Goal: Task Accomplishment & Management: Manage account settings

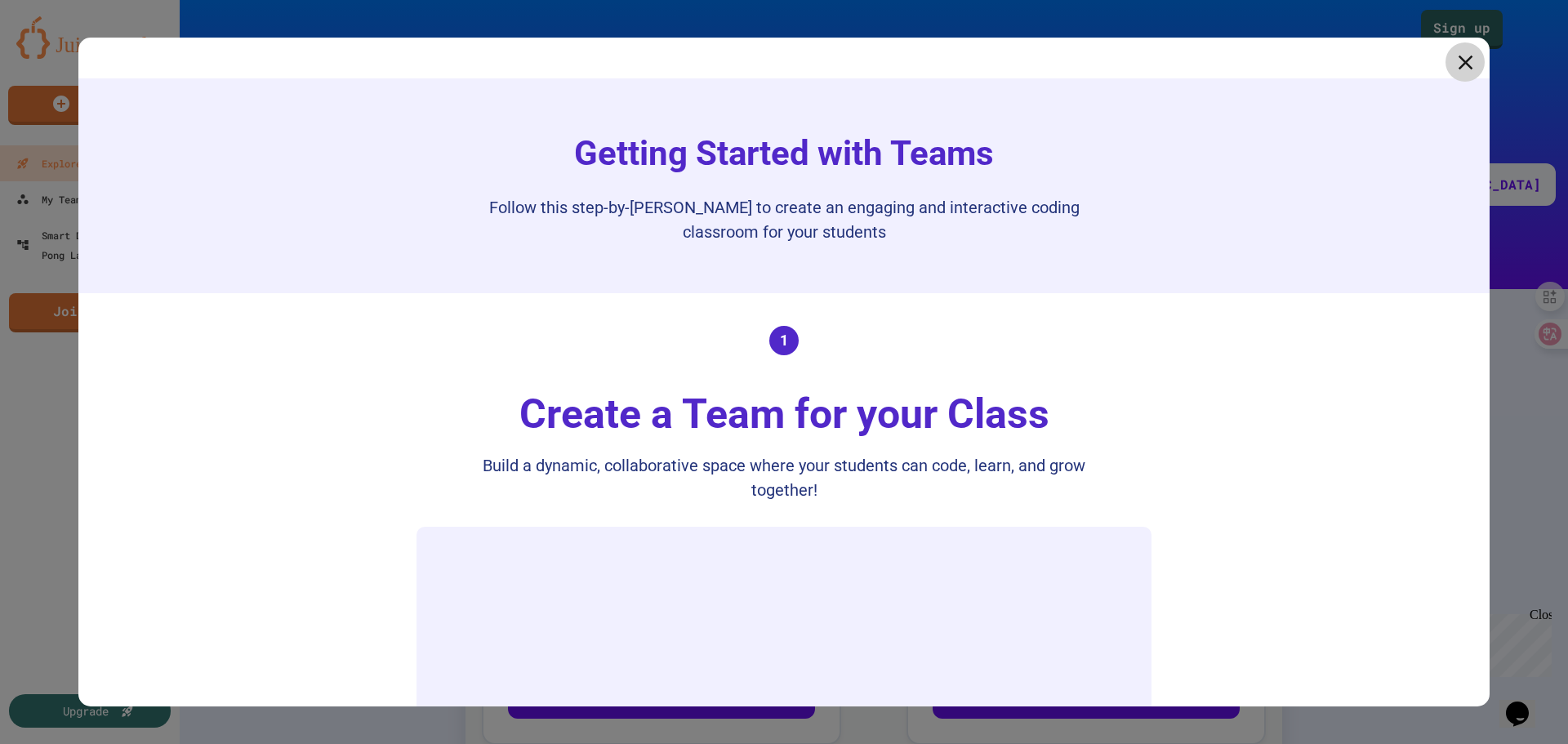
click at [1450, 76] on link at bounding box center [1465, 62] width 39 height 39
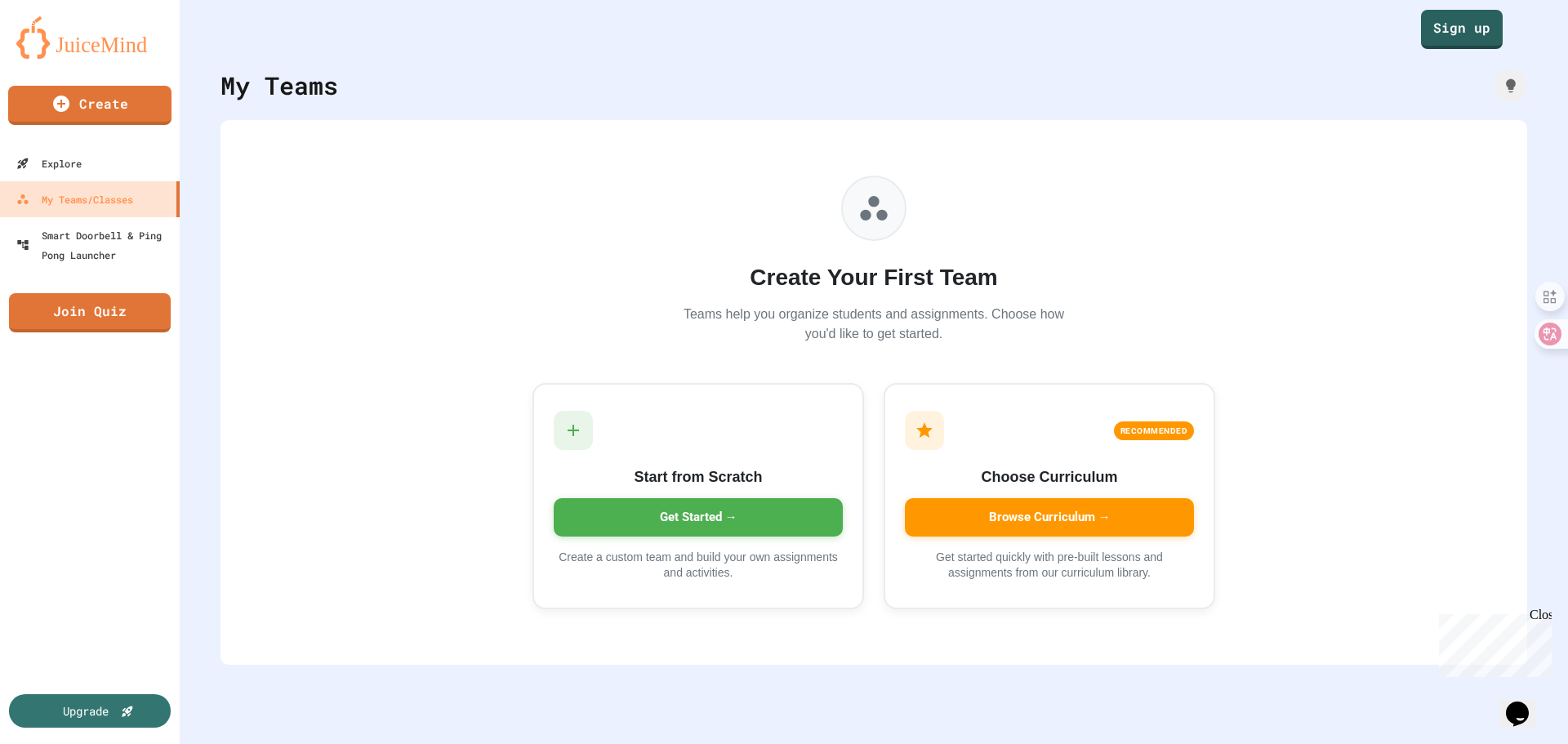
click at [467, 501] on div "Create Your First Team Teams help you organize students and assignments. Choose…" at bounding box center [874, 392] width 1307 height 545
drag, startPoint x: 831, startPoint y: 275, endPoint x: 1002, endPoint y: 269, distance: 171.1
click at [1002, 269] on h2 "Create Your First Team" at bounding box center [874, 278] width 392 height 34
click at [1004, 294] on h2 "Create Your First Team" at bounding box center [874, 278] width 392 height 34
drag, startPoint x: 912, startPoint y: 286, endPoint x: 734, endPoint y: 278, distance: 178.2
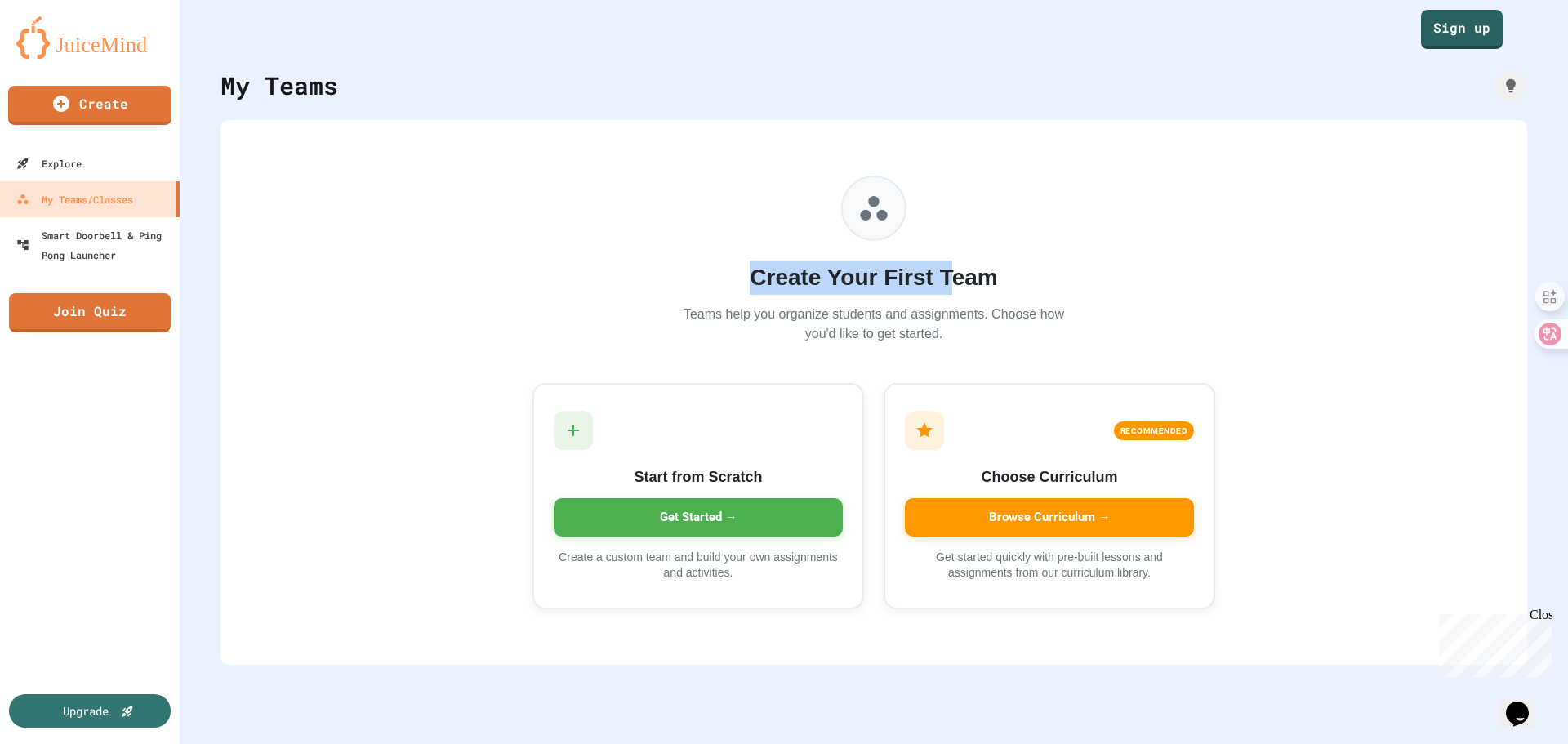
click at [734, 278] on h2 "Create Your First Team" at bounding box center [874, 278] width 392 height 34
click at [740, 282] on h2 "Create Your First Team" at bounding box center [874, 278] width 392 height 34
click at [743, 281] on h2 "Create Your First Team" at bounding box center [874, 278] width 392 height 34
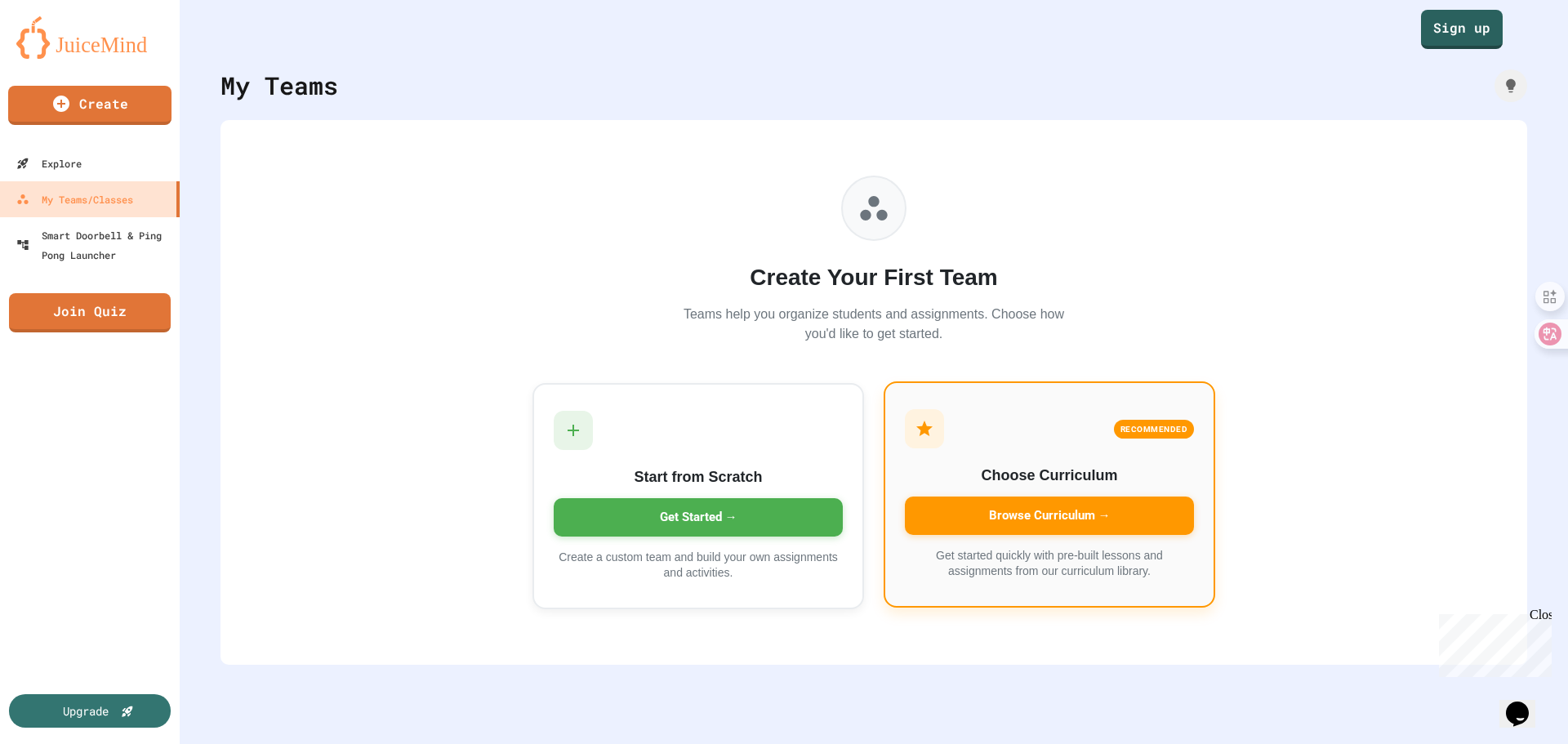
click at [1048, 519] on div "Browse Curriculum →" at bounding box center [1049, 515] width 289 height 39
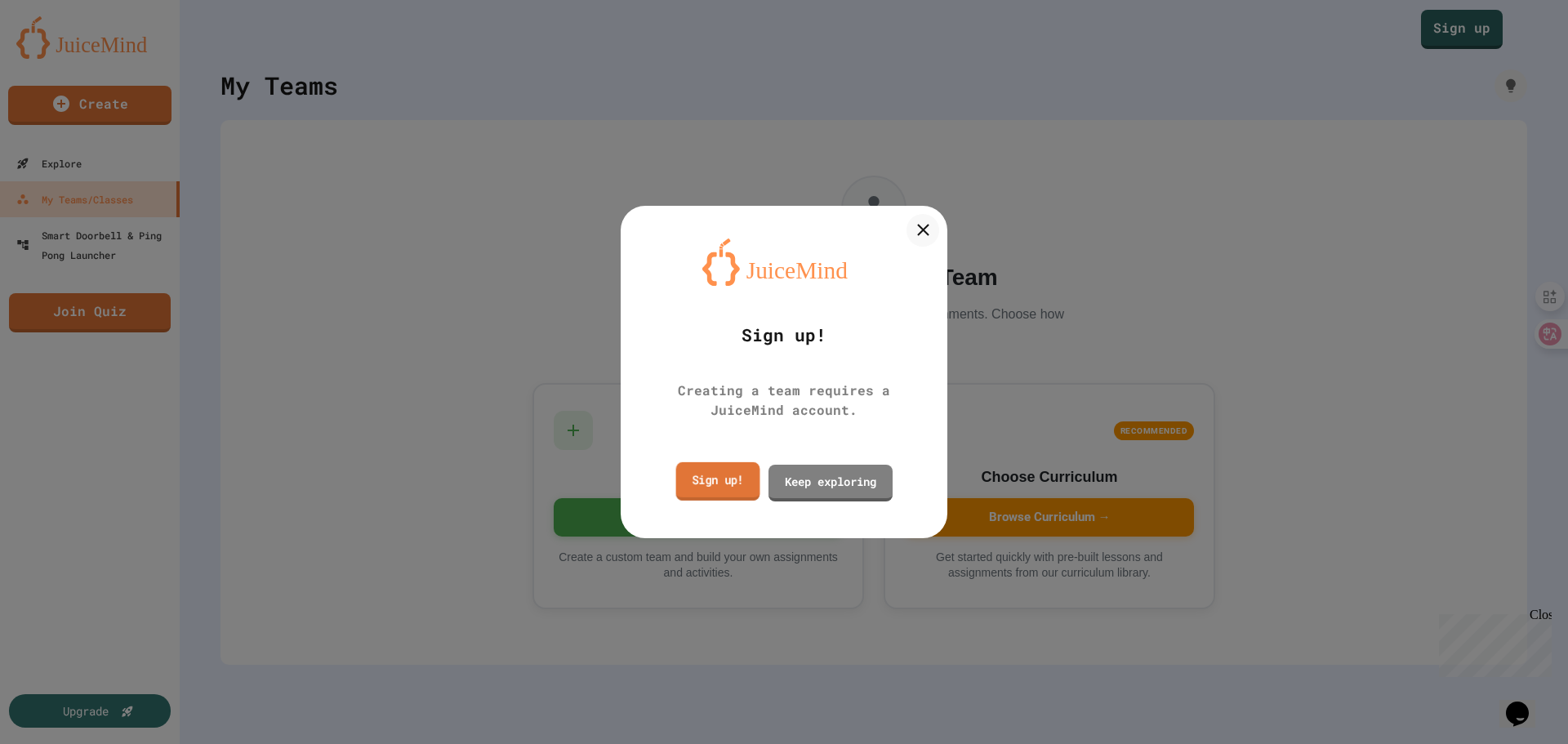
click at [720, 477] on link "Sign up!" at bounding box center [718, 481] width 84 height 39
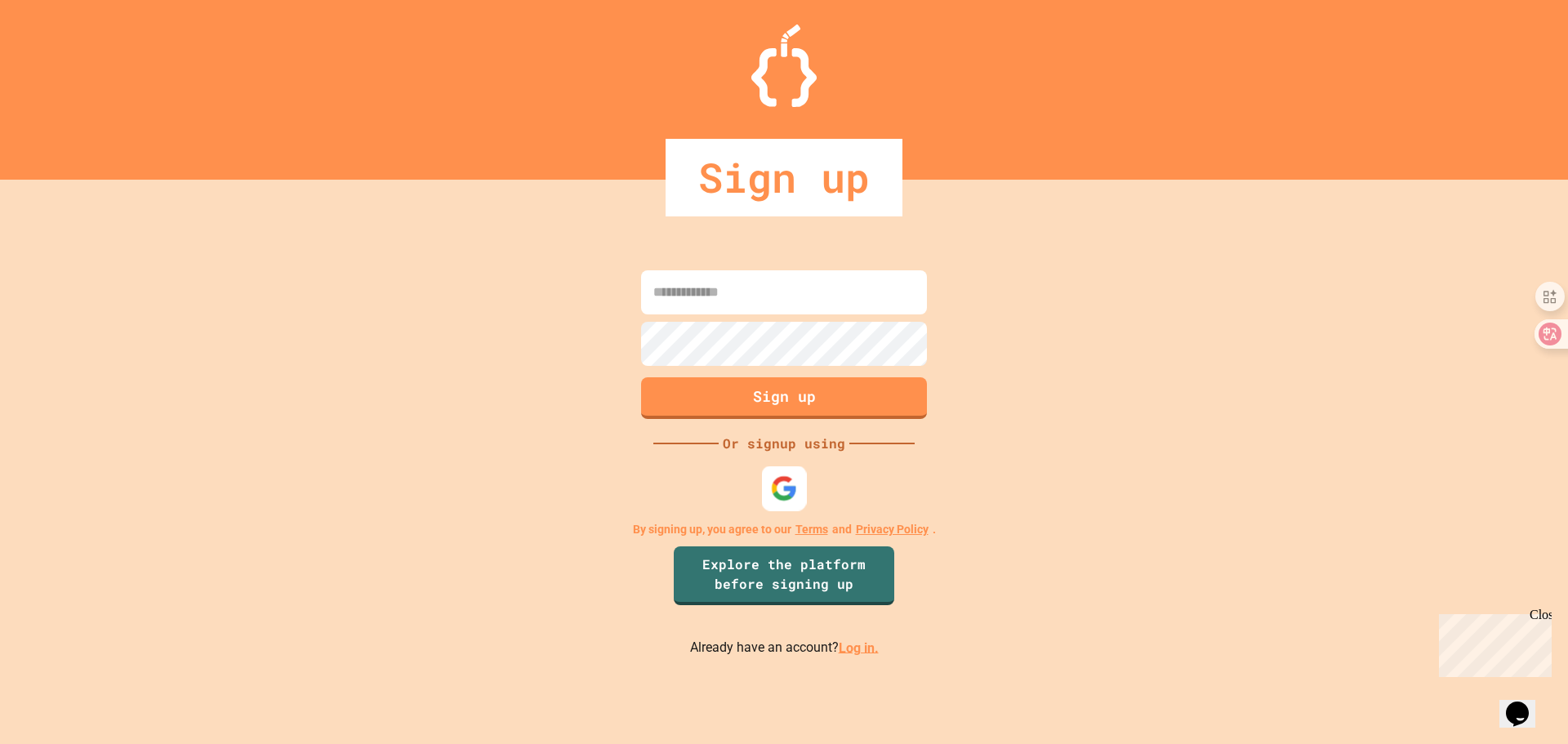
click at [776, 490] on img at bounding box center [784, 488] width 27 height 27
click at [726, 293] on input at bounding box center [784, 293] width 286 height 44
type input "**********"
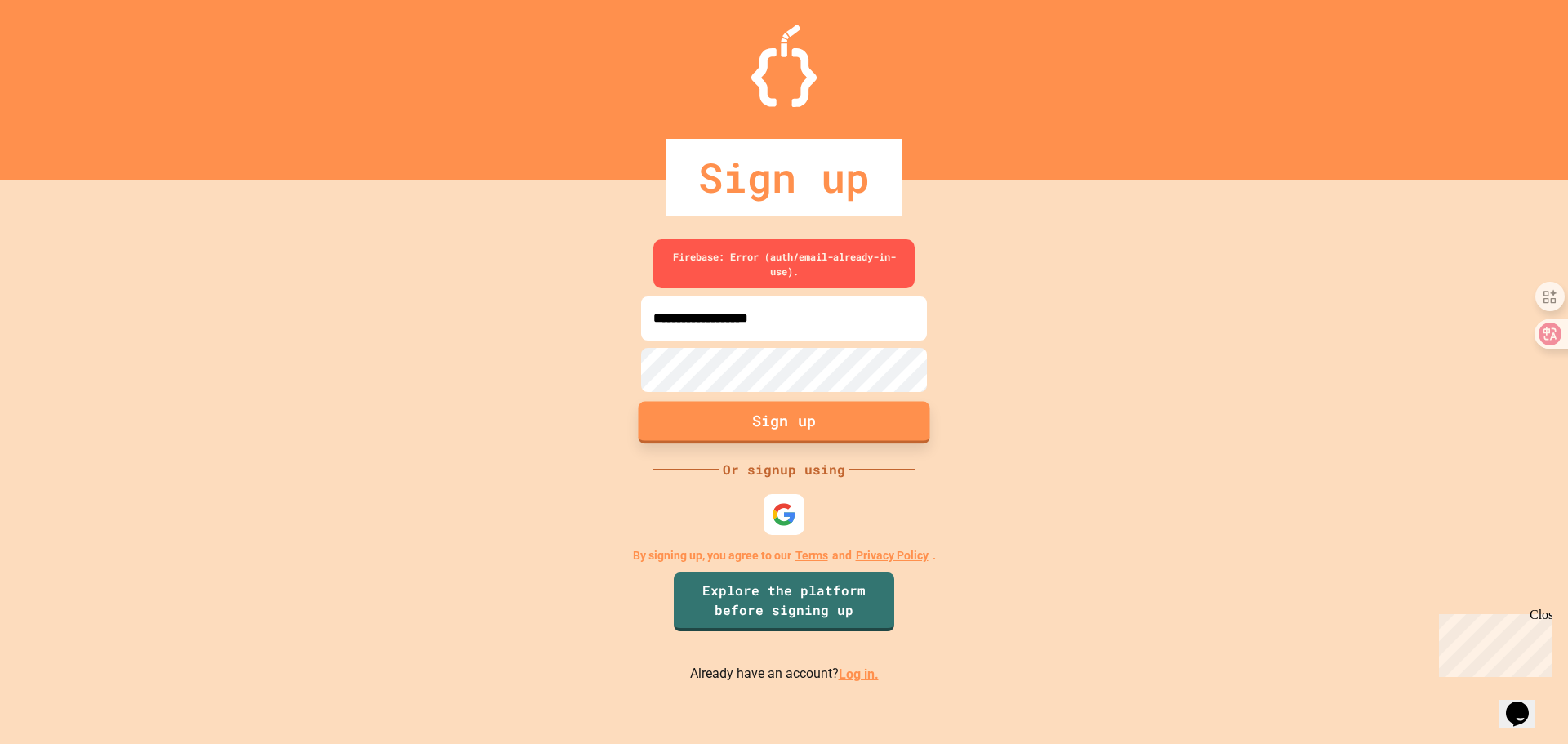
click at [749, 429] on button "Sign up" at bounding box center [784, 423] width 292 height 43
click at [853, 674] on link "Log in." at bounding box center [858, 674] width 40 height 16
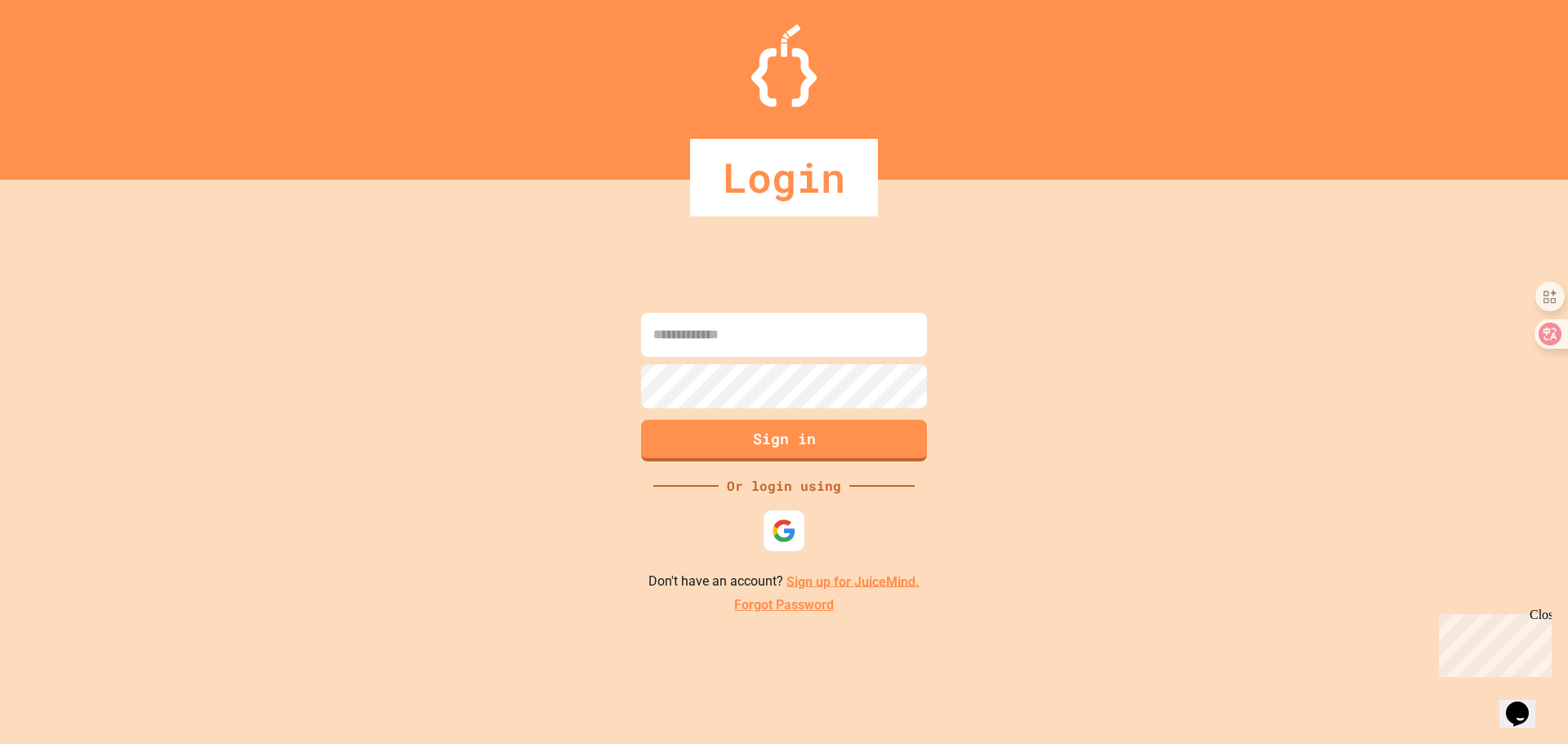
click at [707, 337] on input at bounding box center [784, 335] width 286 height 44
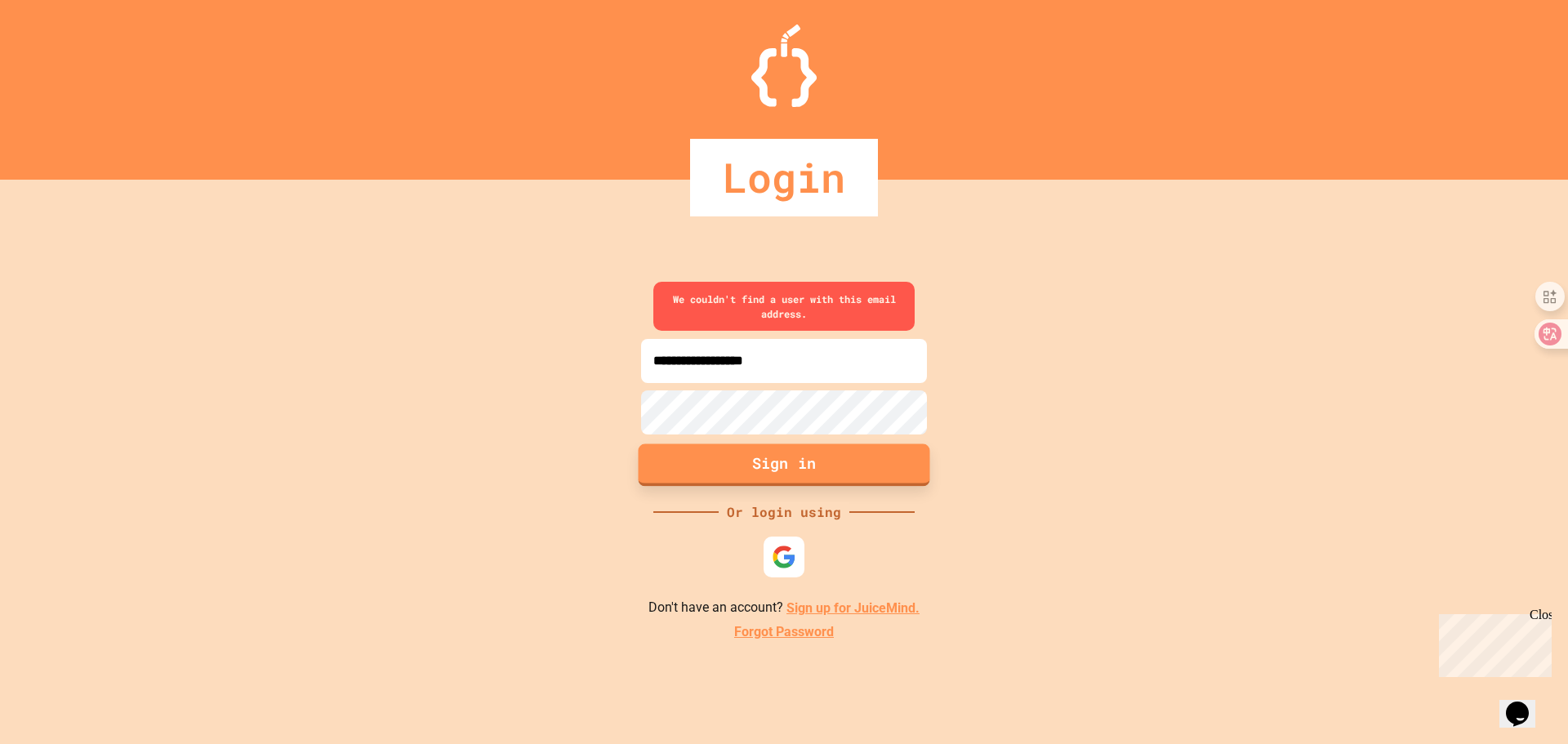
click at [771, 459] on button "Sign in" at bounding box center [784, 465] width 292 height 43
drag, startPoint x: 716, startPoint y: 366, endPoint x: 670, endPoint y: 361, distance: 46.3
click at [670, 361] on input "**********" at bounding box center [784, 361] width 286 height 44
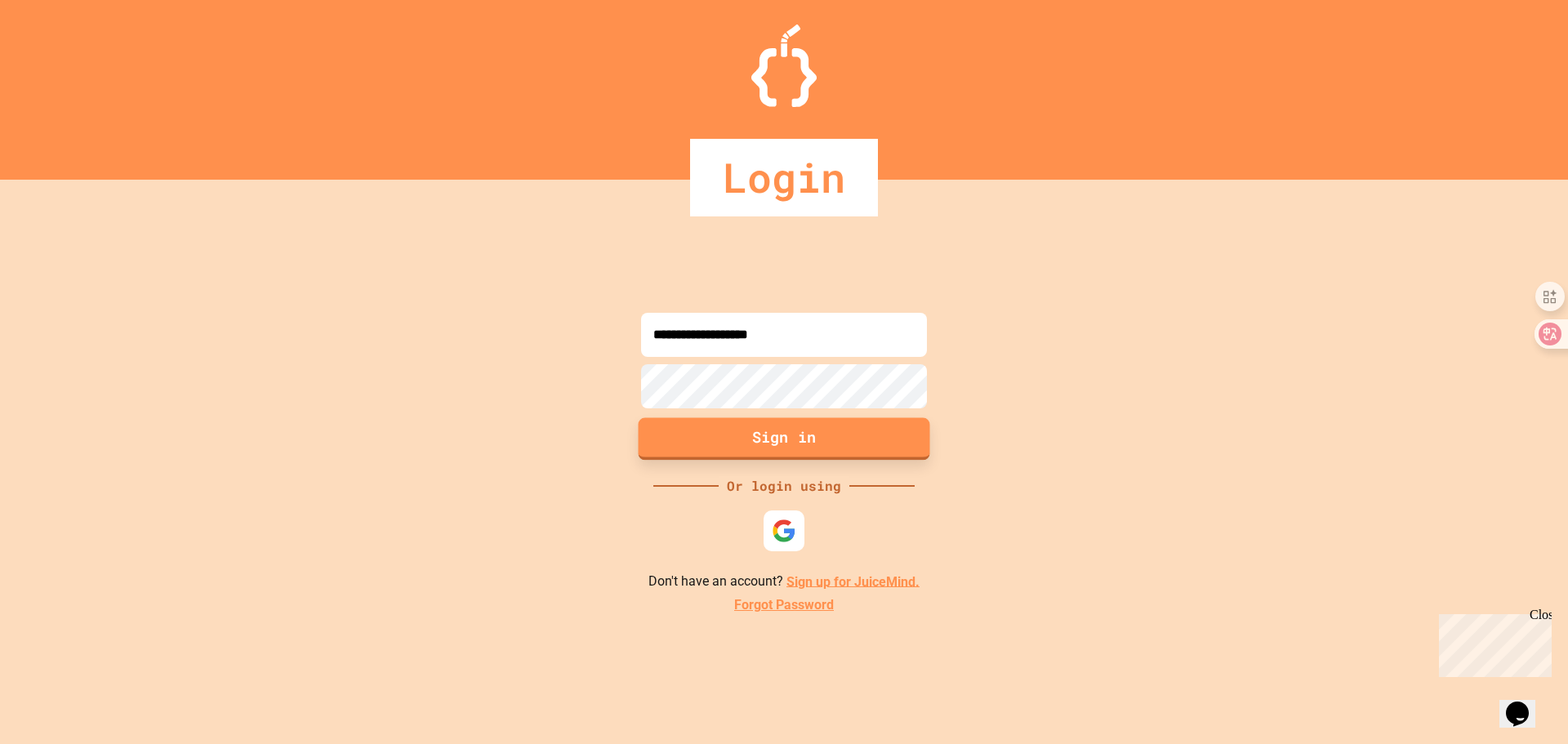
type input "**********"
click at [746, 440] on button "Sign in" at bounding box center [784, 438] width 292 height 43
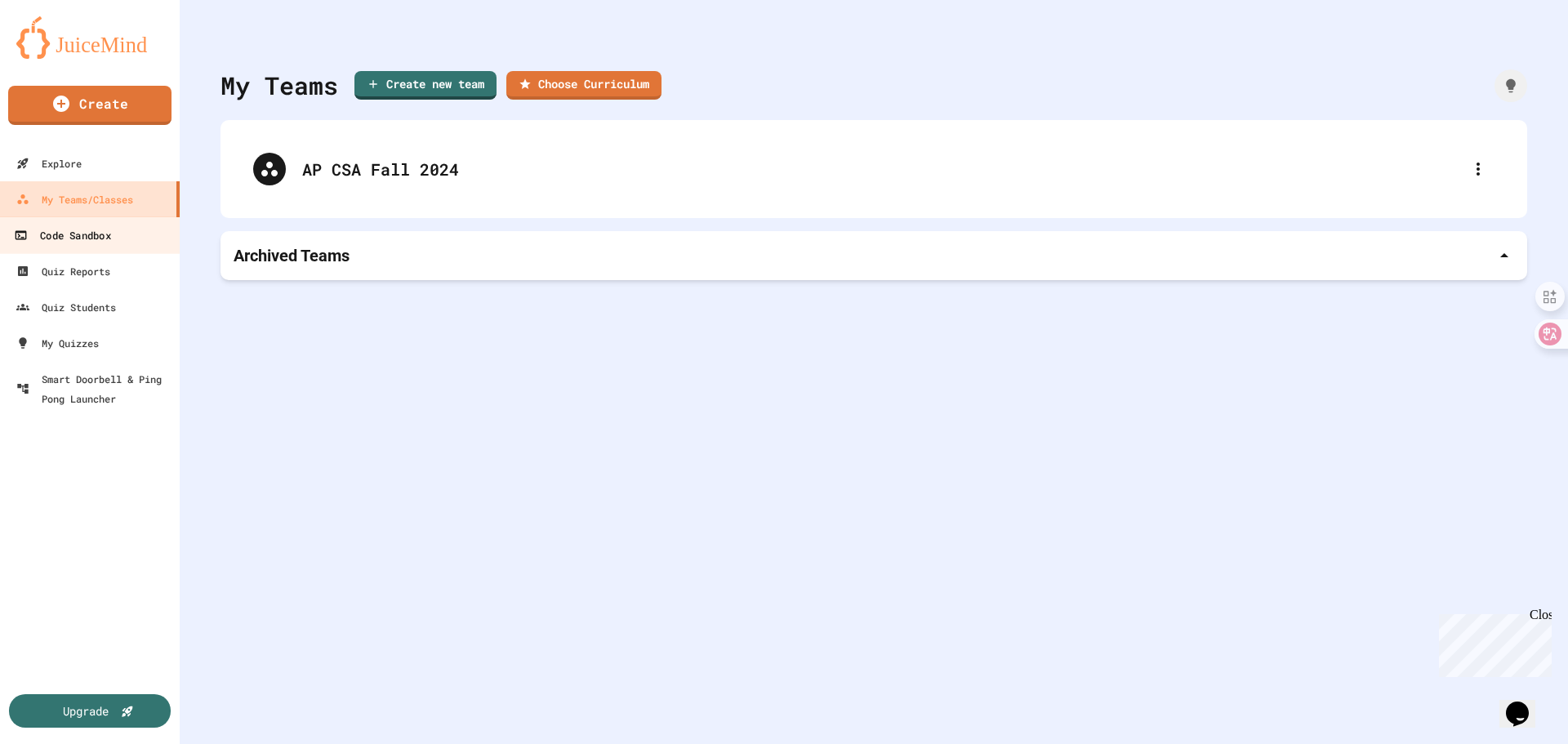
click at [91, 227] on div "Code Sandbox" at bounding box center [62, 235] width 97 height 20
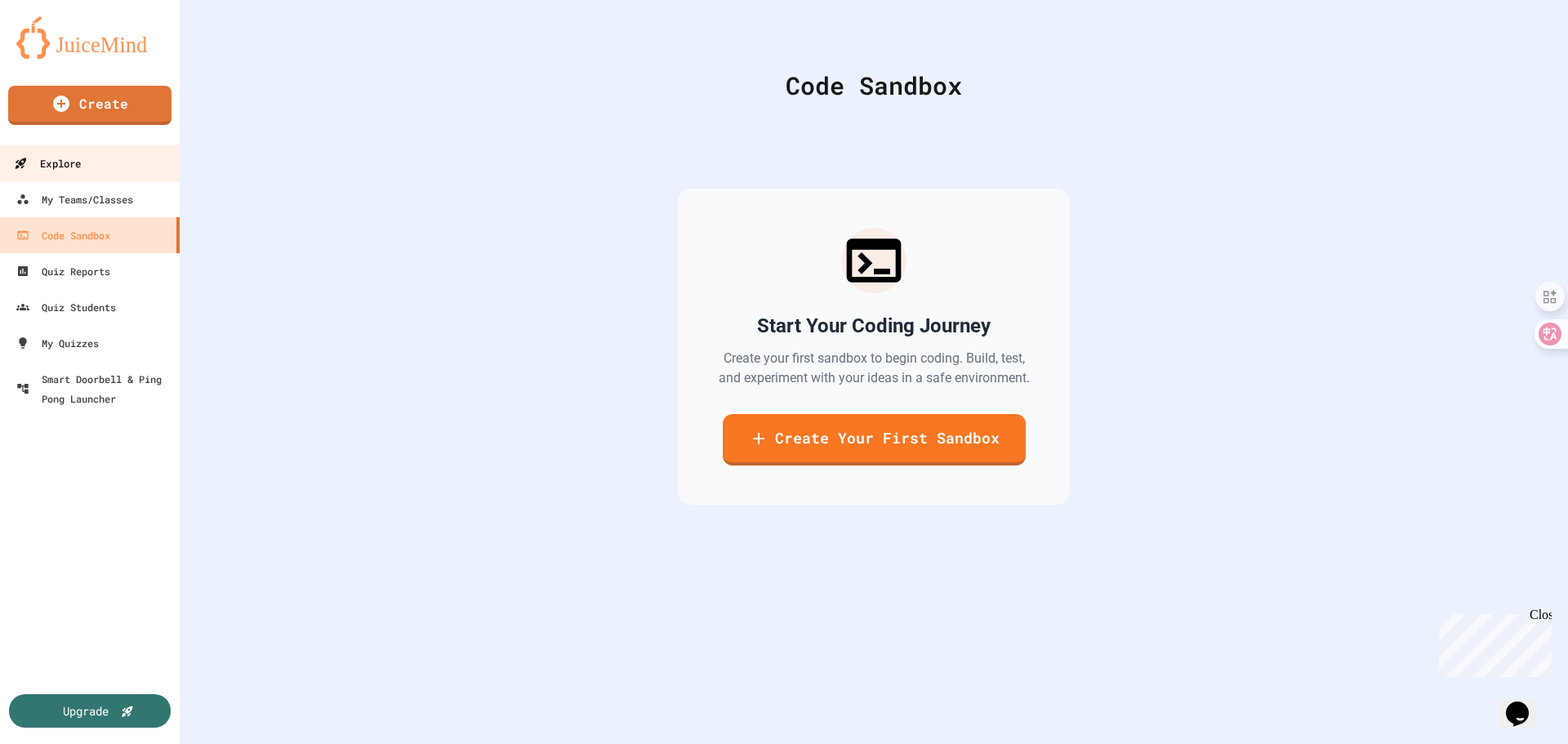
click at [66, 161] on div "Explore" at bounding box center [48, 163] width 67 height 20
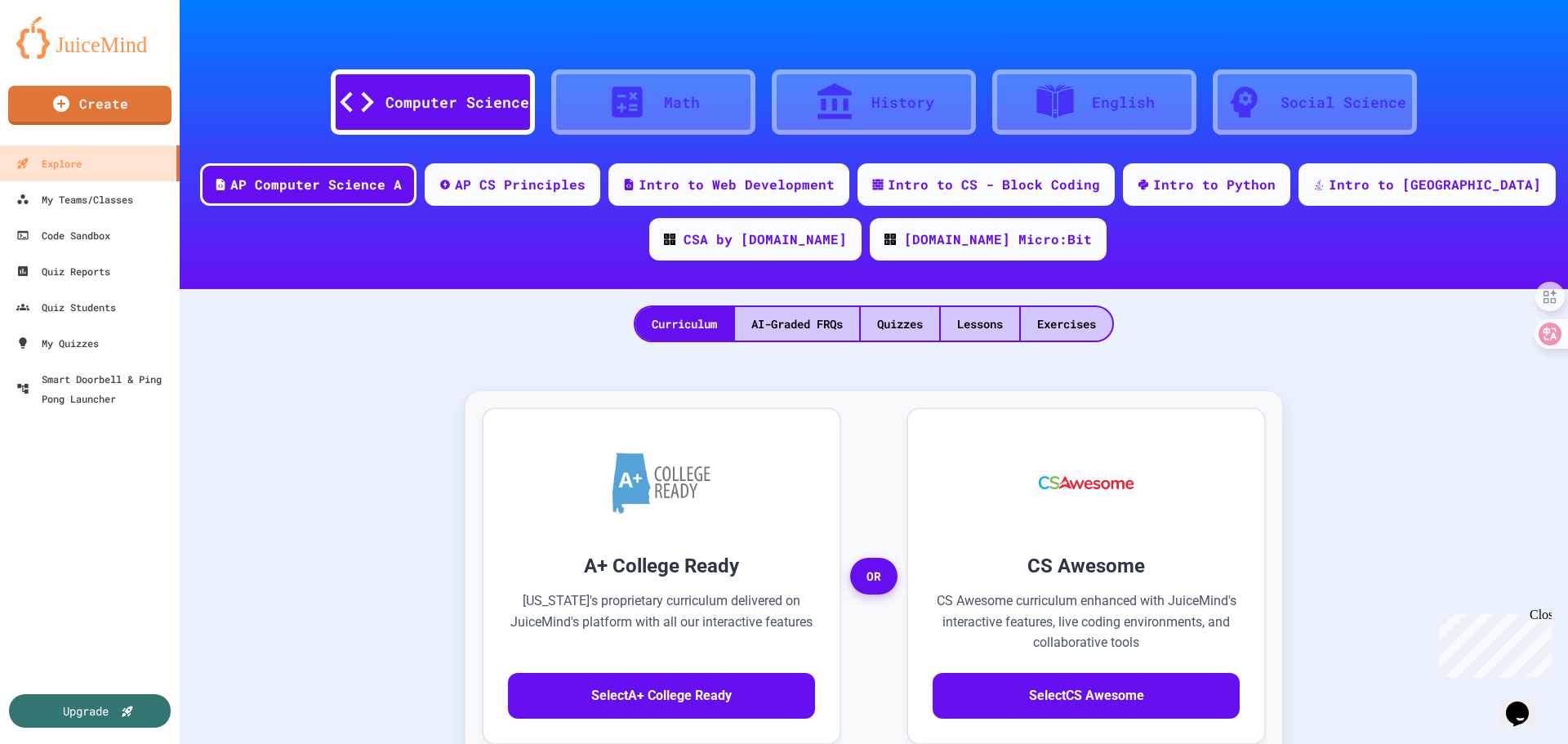
scroll to position [163, 0]
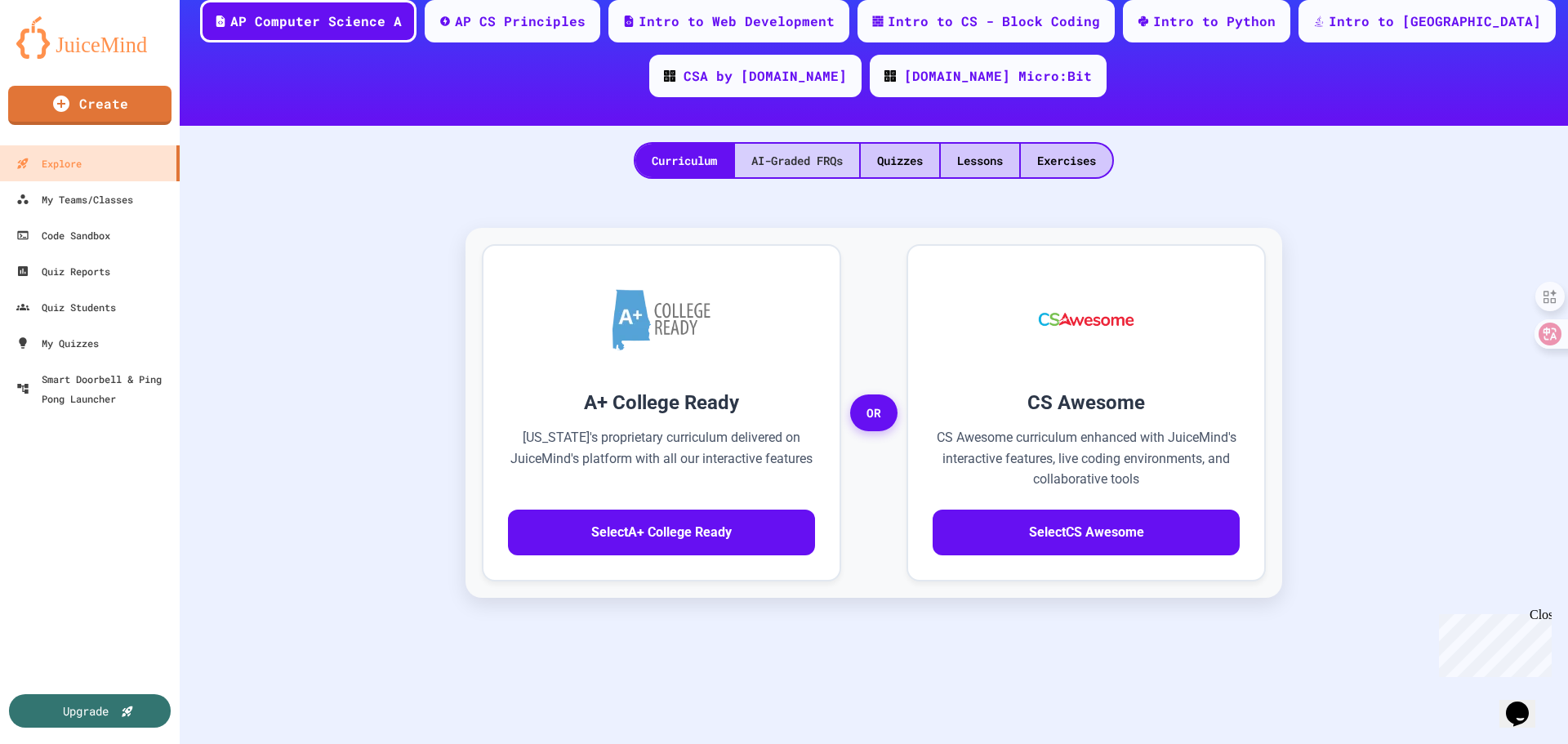
click at [783, 170] on div "AI-Graded FRQs" at bounding box center [797, 160] width 124 height 34
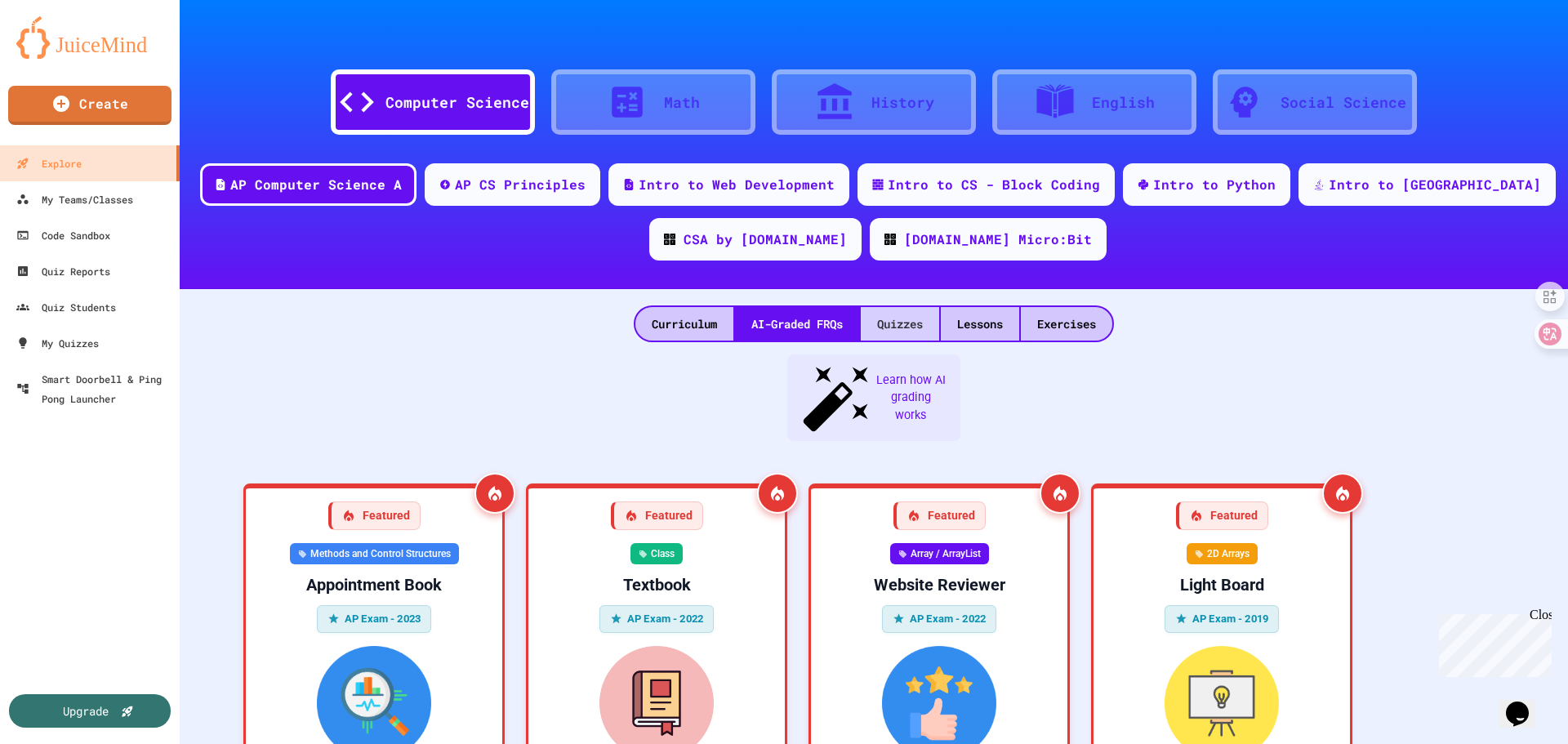
click at [900, 317] on div "Quizzes" at bounding box center [900, 324] width 79 height 34
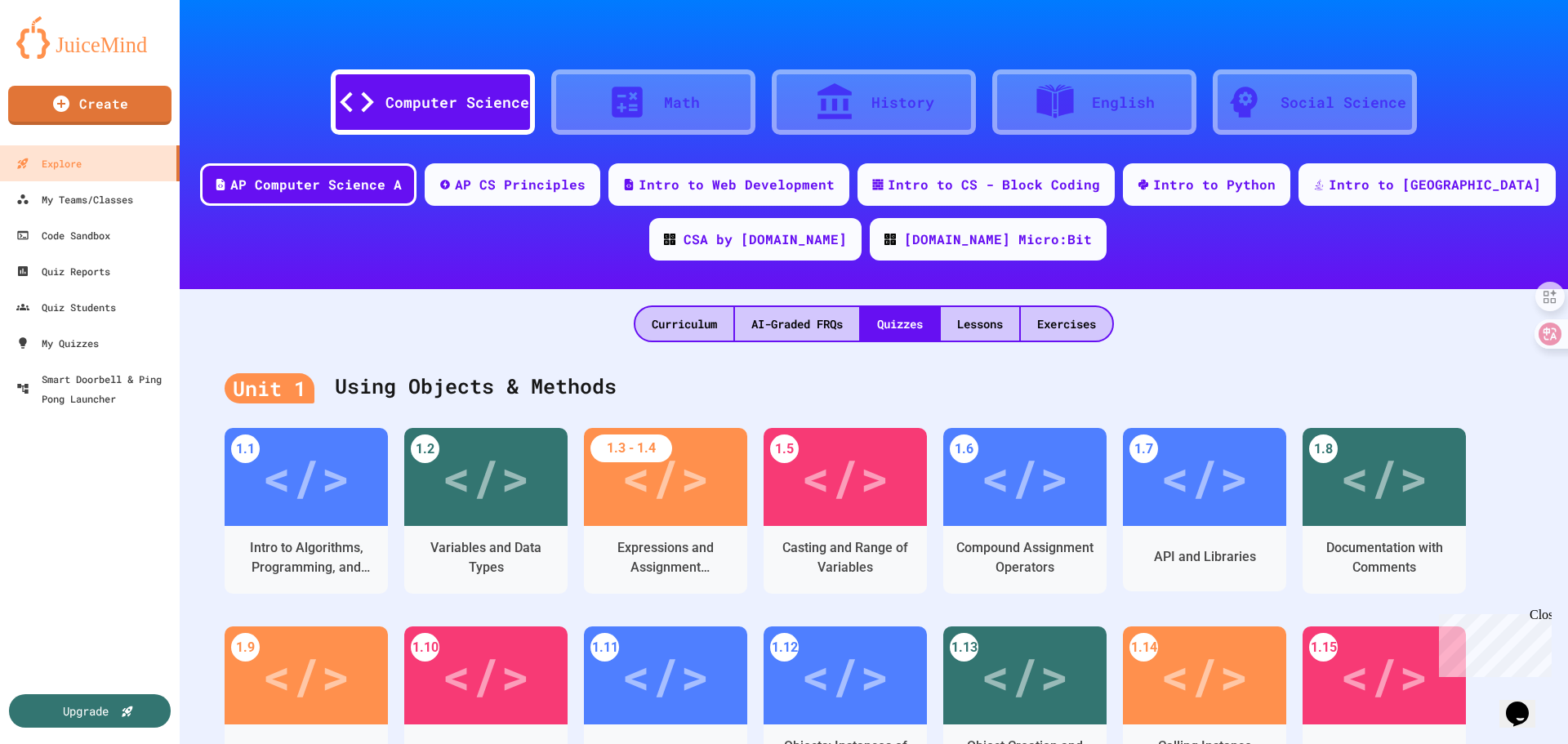
click at [1020, 399] on div "Unit 1 Using Objects & Methods" at bounding box center [874, 387] width 1298 height 66
click at [989, 320] on div "Lessons" at bounding box center [980, 324] width 79 height 34
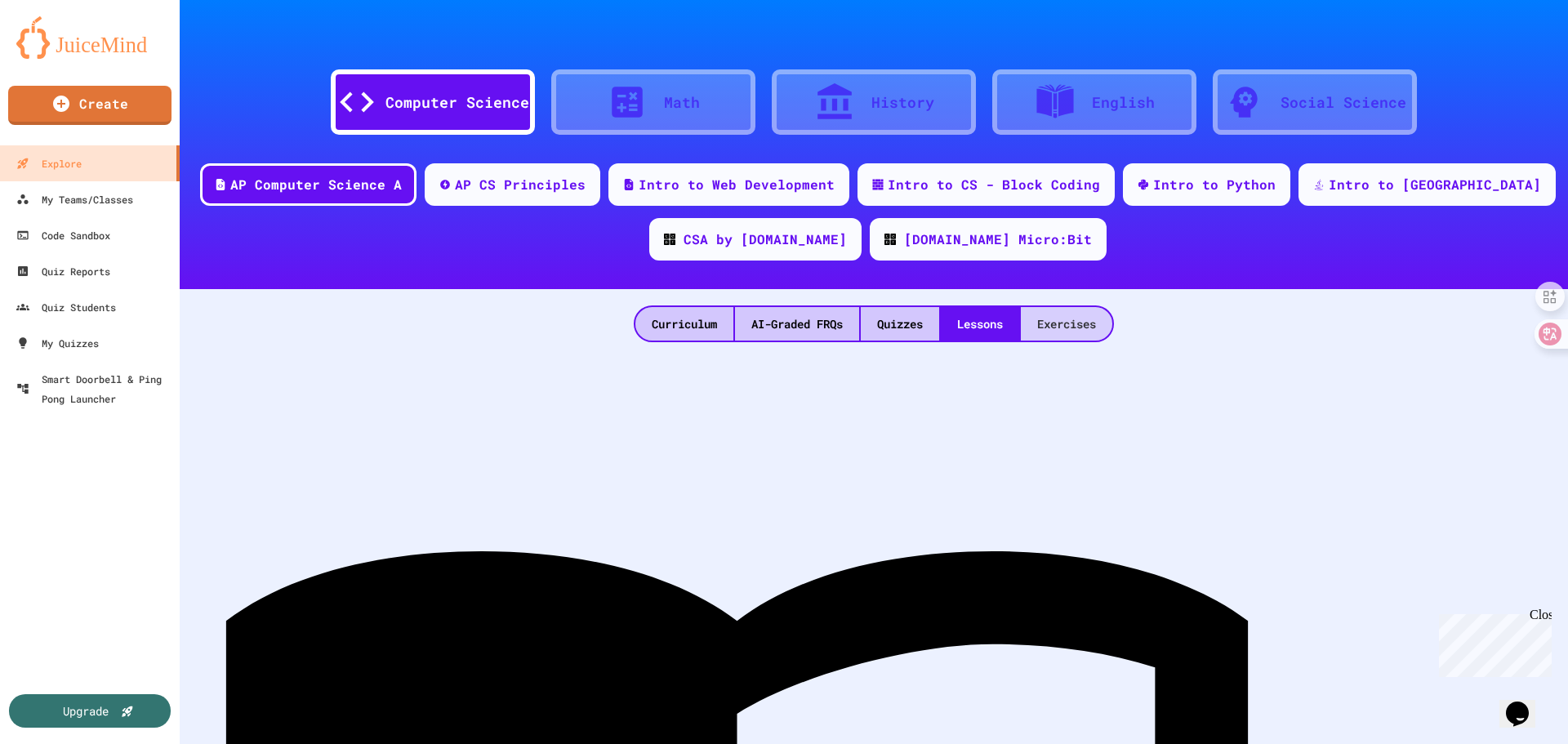
click at [1083, 336] on div "Exercises" at bounding box center [1066, 324] width 92 height 34
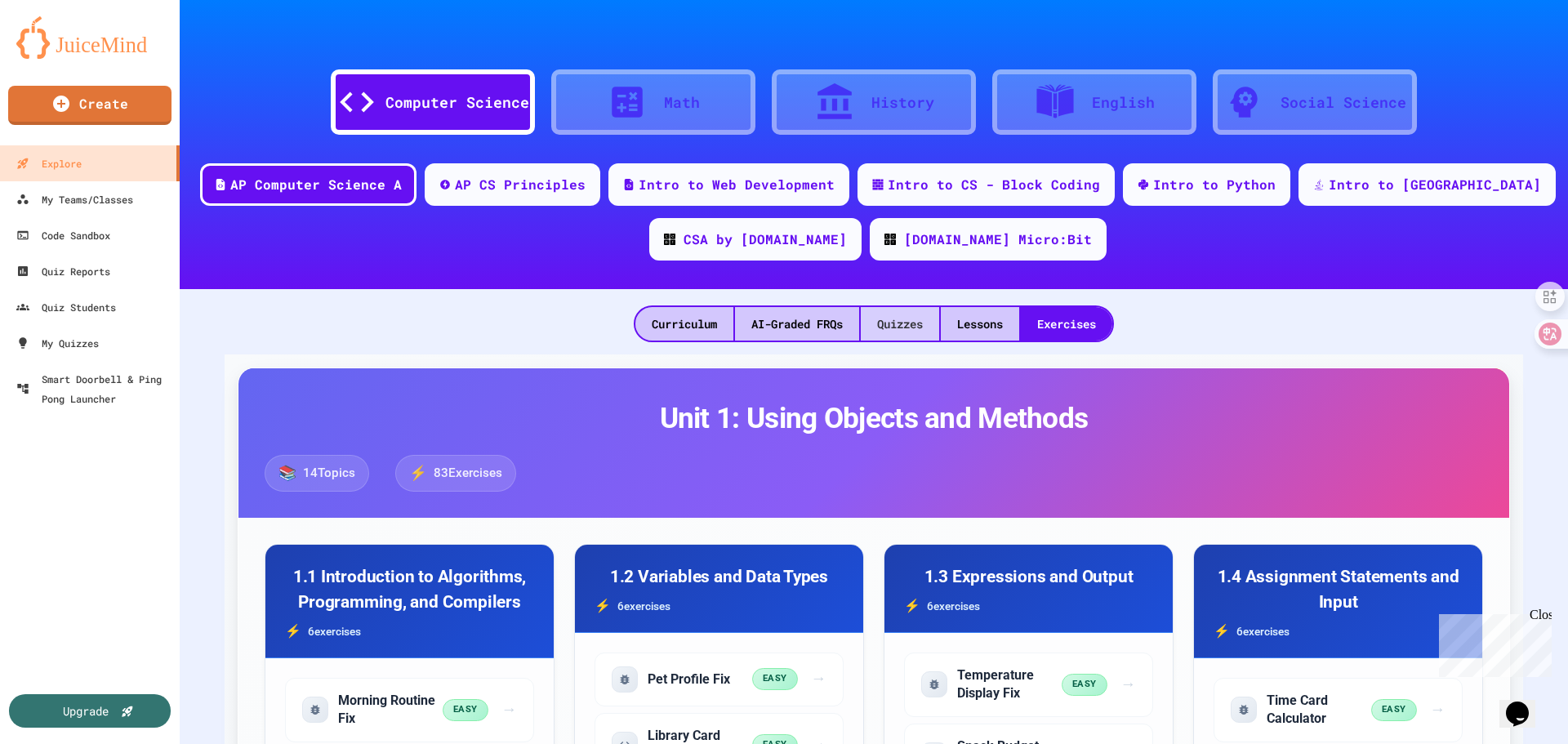
click at [894, 324] on div "Quizzes" at bounding box center [900, 324] width 79 height 34
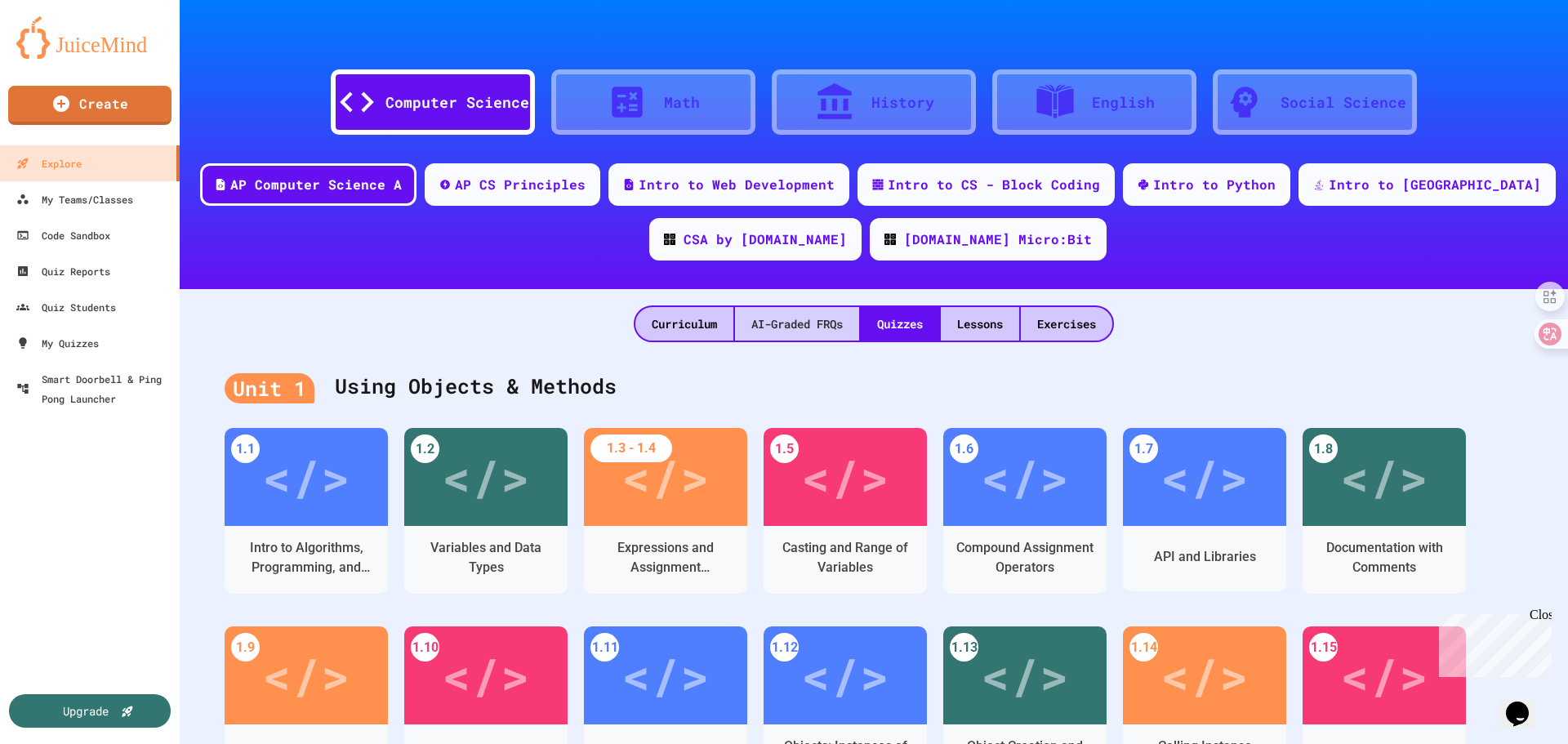
click at [761, 325] on div "AI-Graded FRQs" at bounding box center [797, 324] width 124 height 34
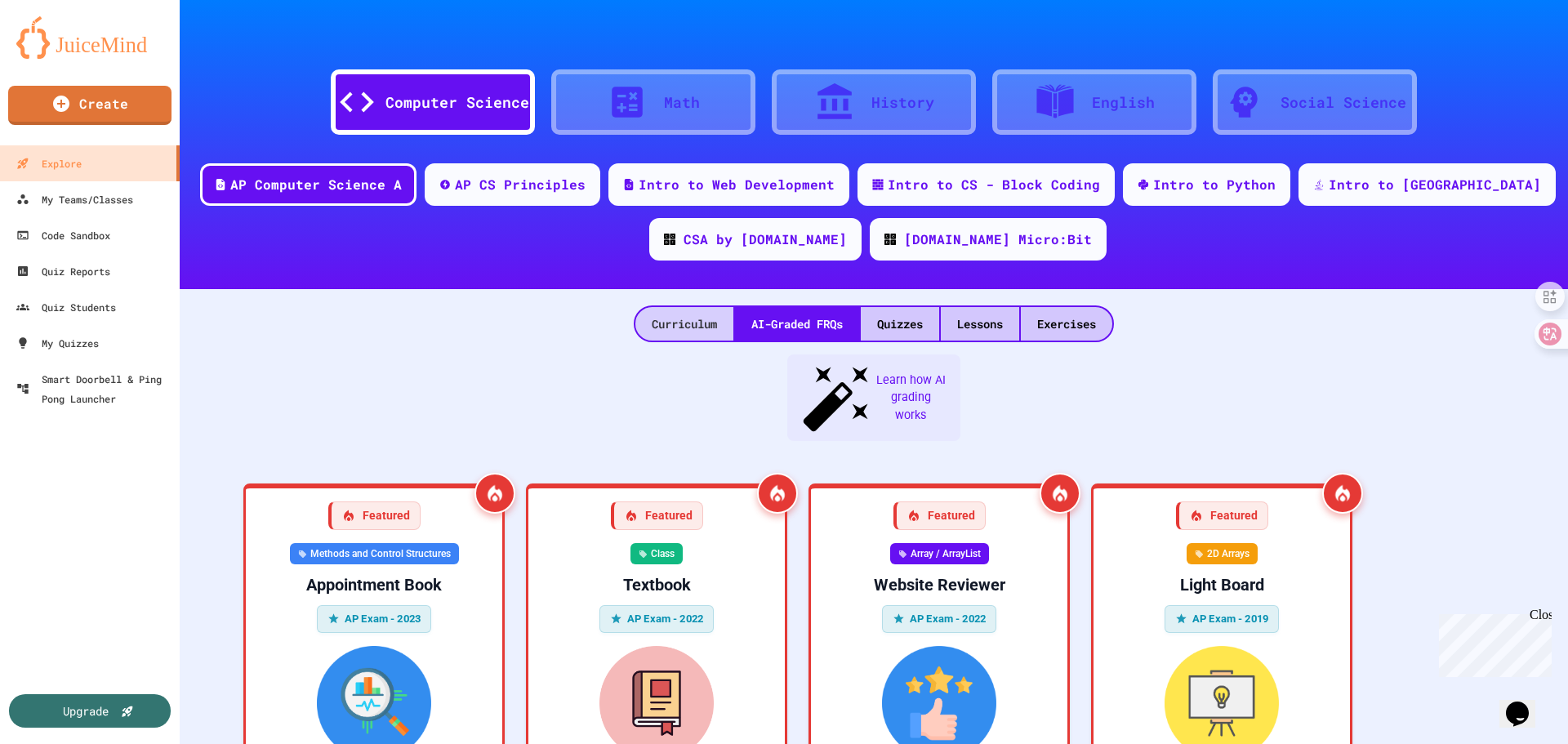
click at [654, 314] on div "Curriculum" at bounding box center [684, 324] width 98 height 34
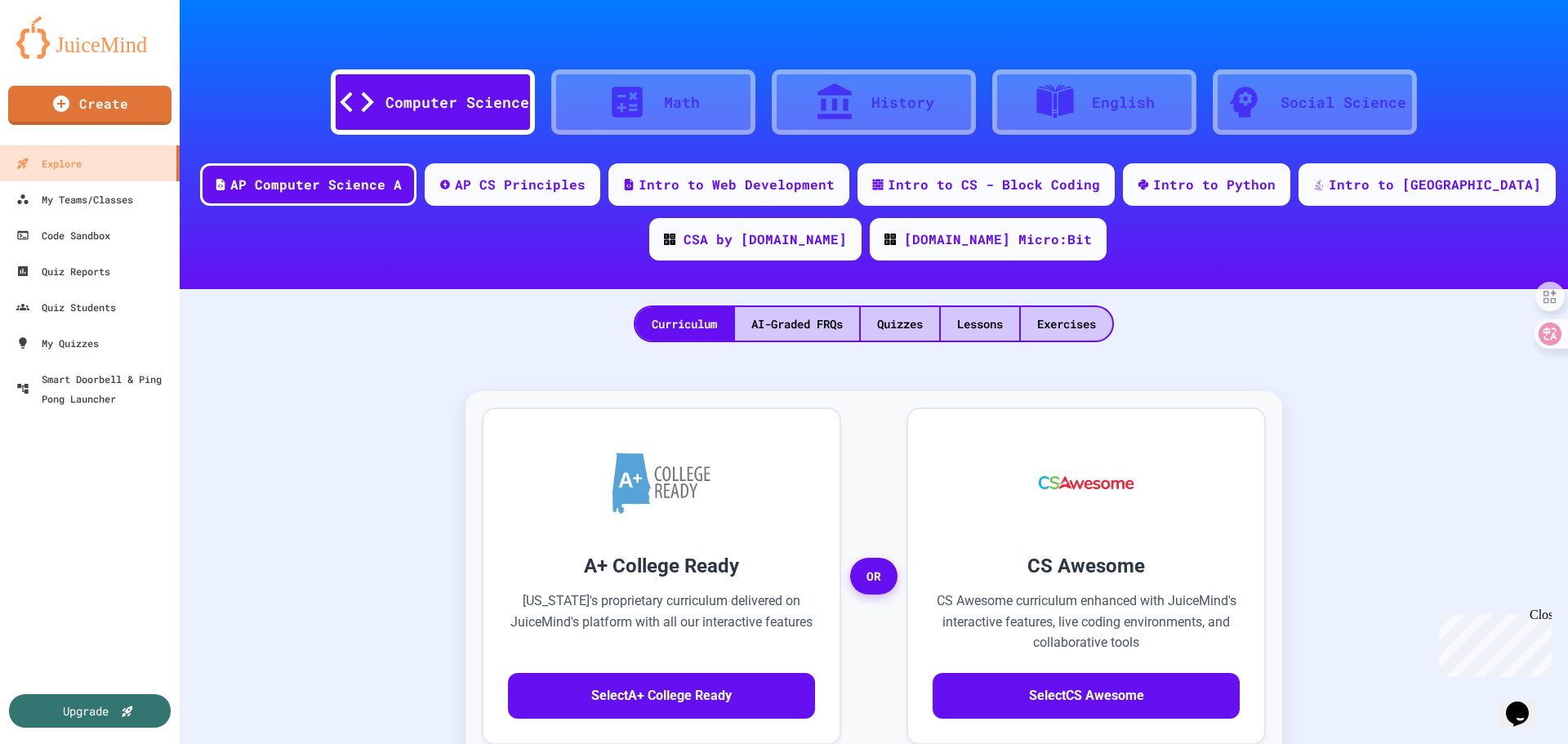
scroll to position [163, 0]
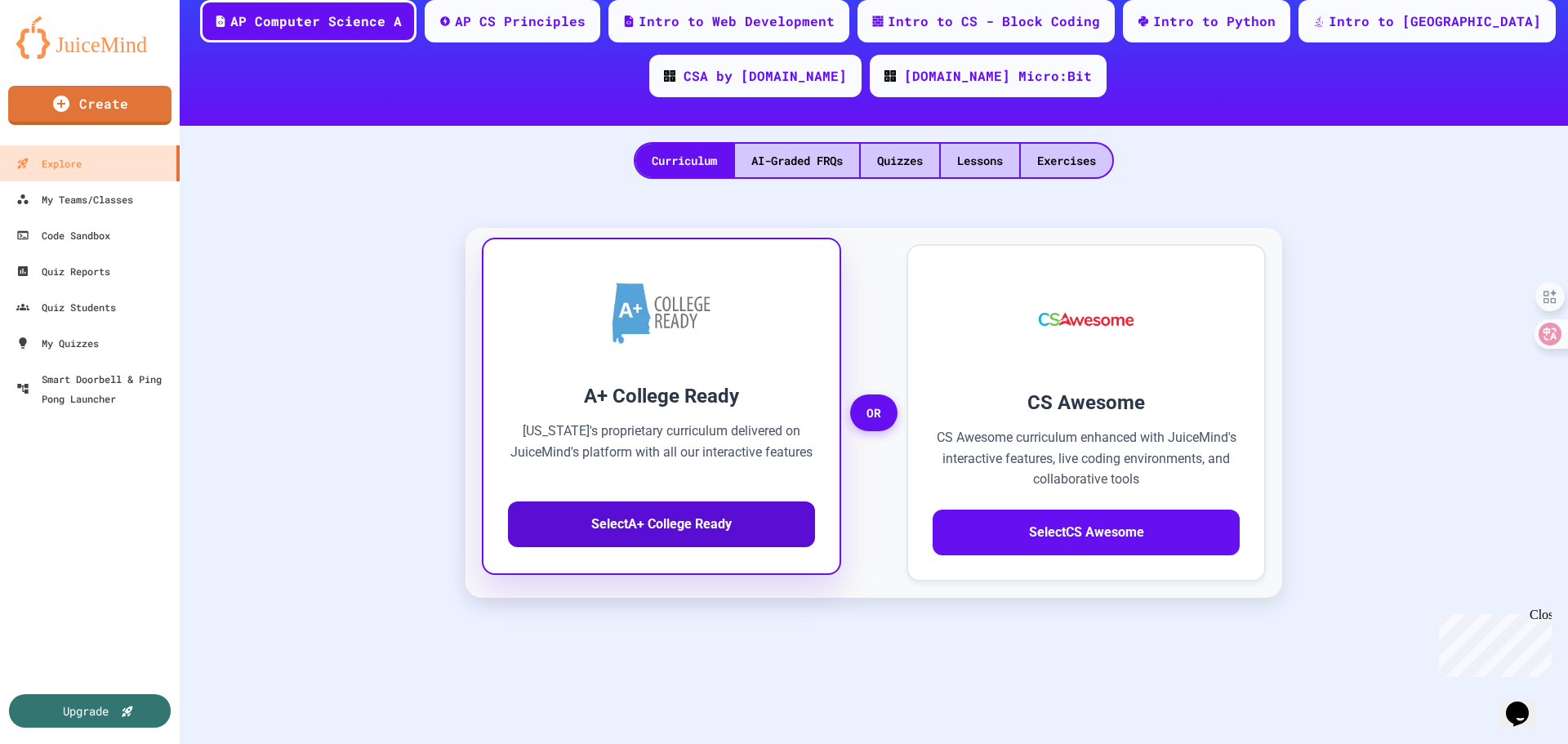
click at [696, 523] on button "Select A+ College Ready" at bounding box center [661, 524] width 307 height 46
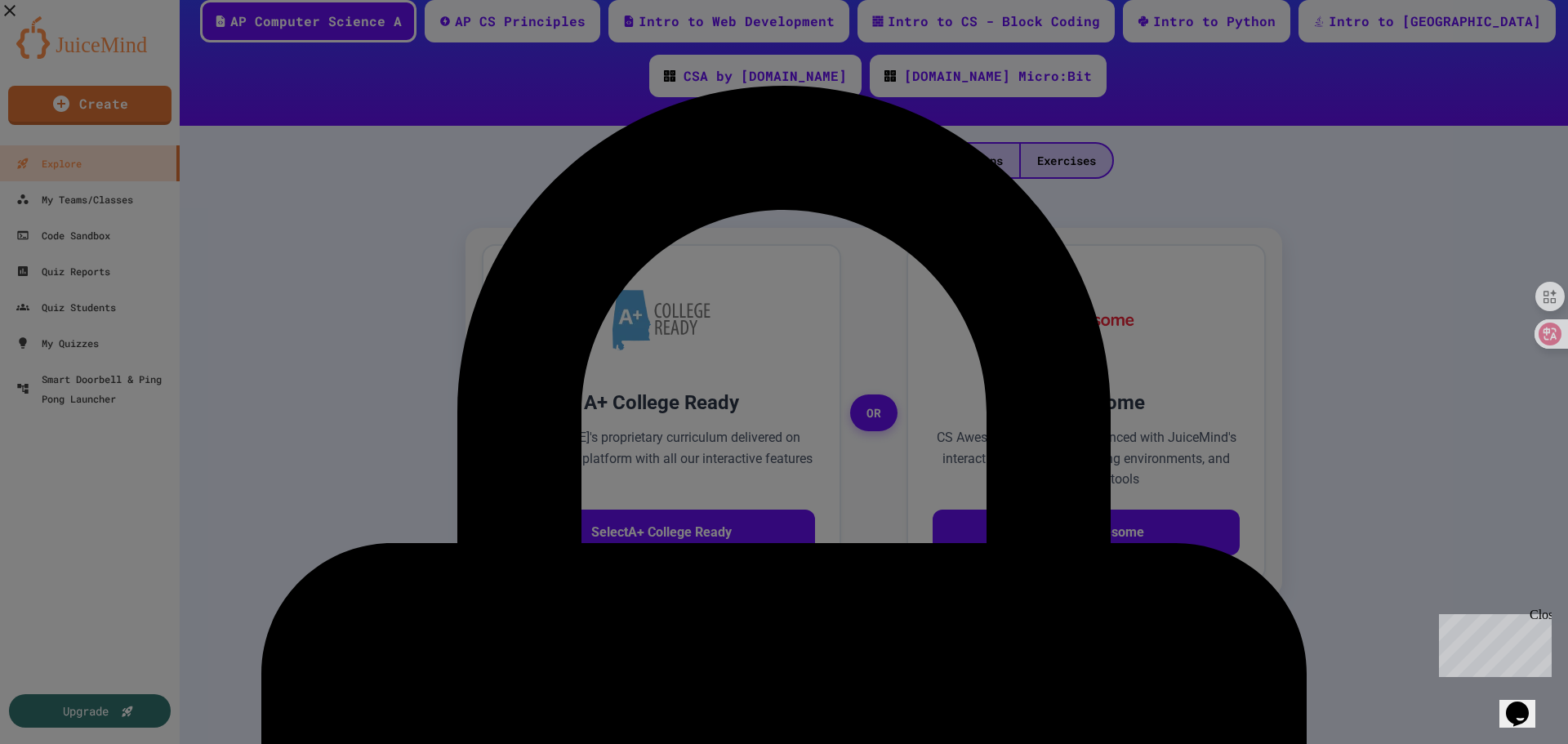
drag, startPoint x: 857, startPoint y: 337, endPoint x: 875, endPoint y: 383, distance: 49.4
click at [20, 20] on icon "button" at bounding box center [10, 11] width 20 height 20
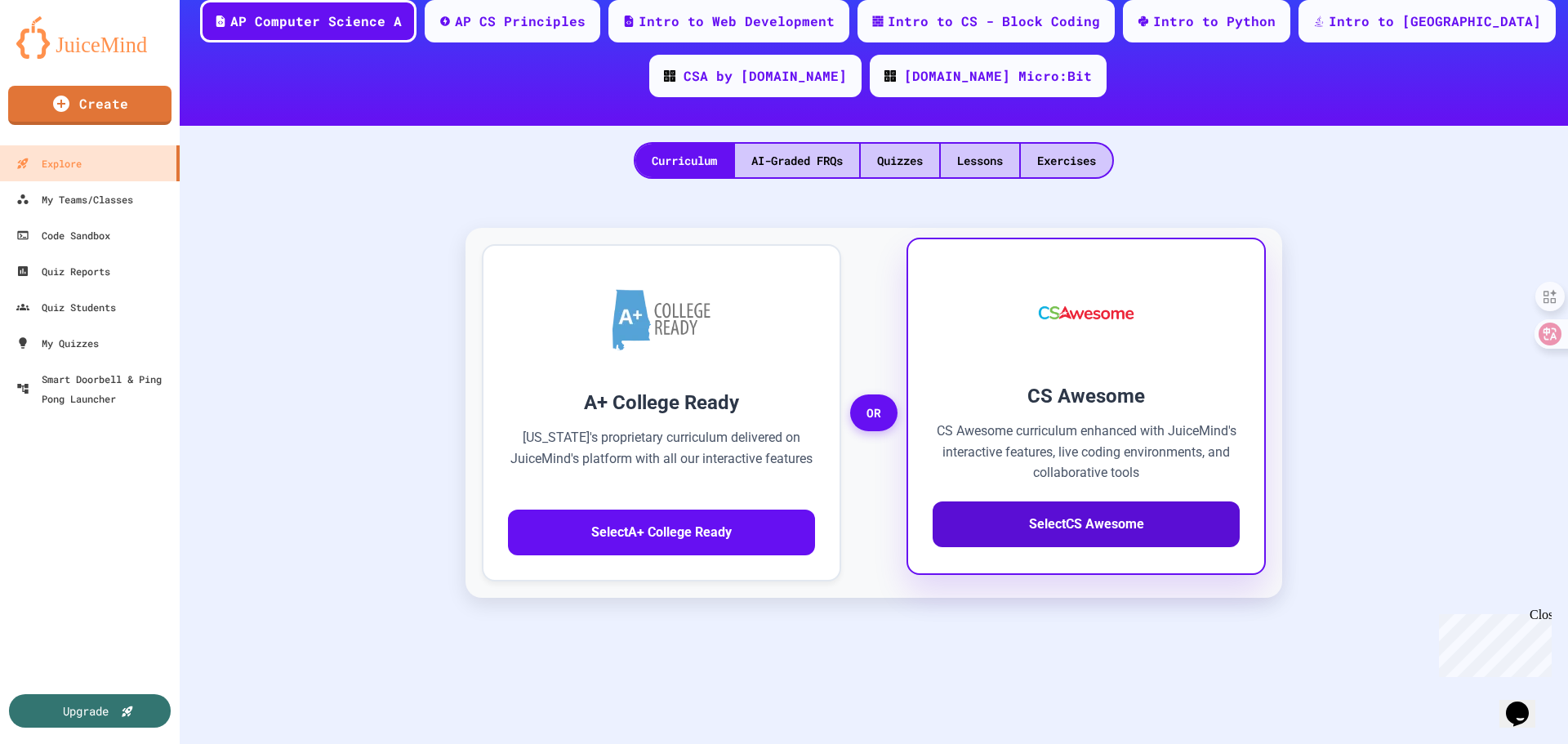
click at [1058, 531] on button "Select CS Awesome" at bounding box center [1086, 524] width 307 height 46
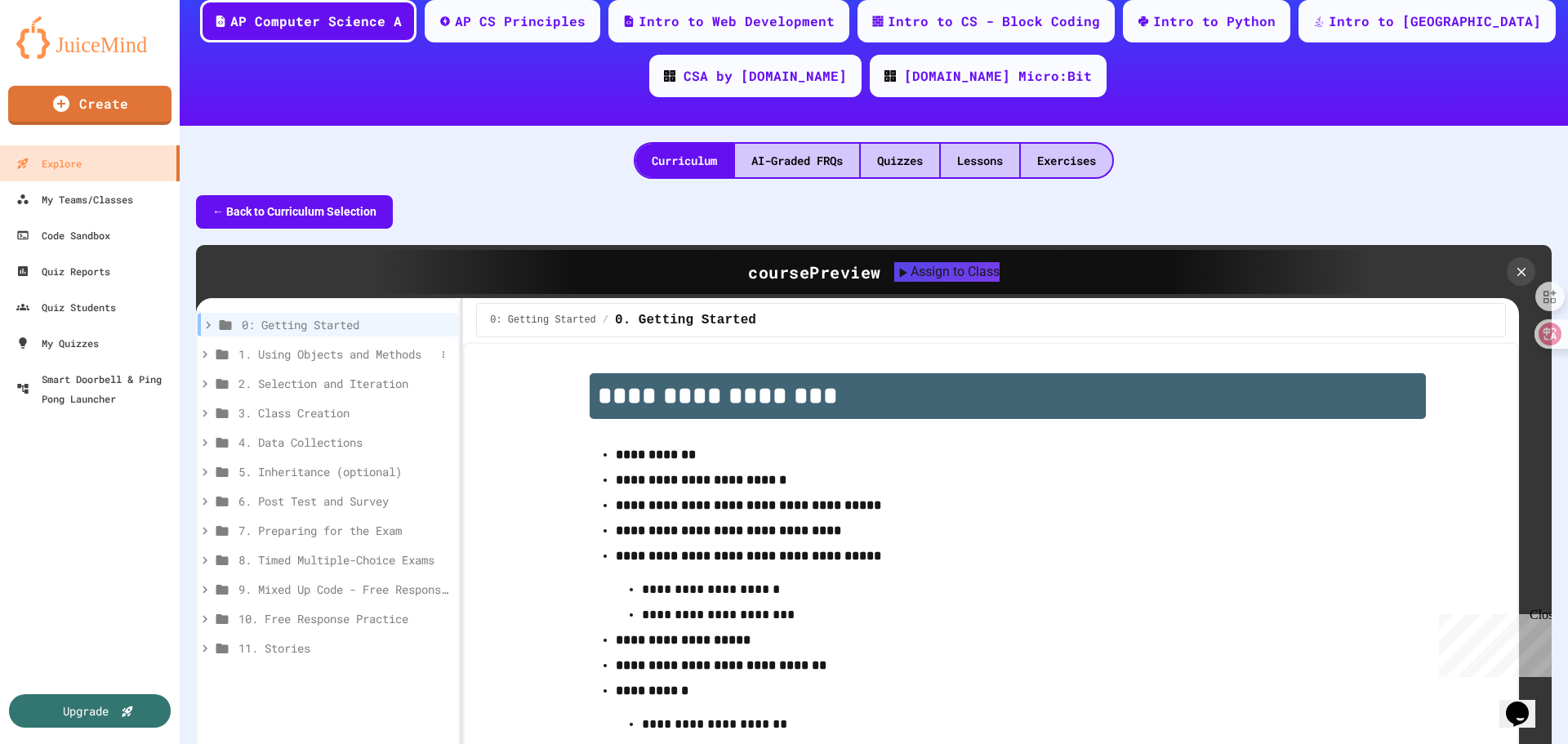
click at [302, 344] on div "1. Using Objects and Methods" at bounding box center [328, 353] width 261 height 24
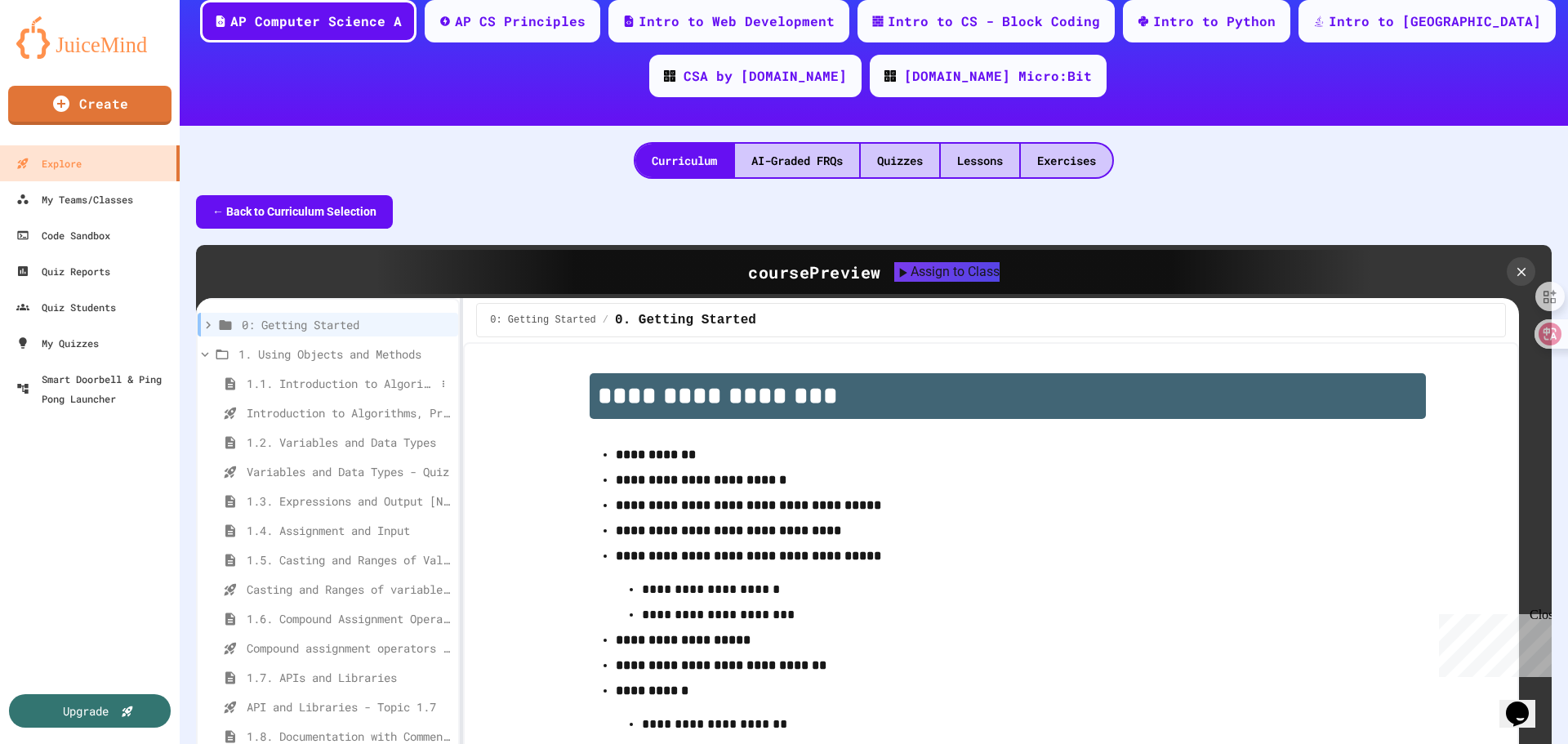
click at [308, 379] on span "1.1. Introduction to Algorithms, Programming, and Compilers" at bounding box center [341, 383] width 189 height 17
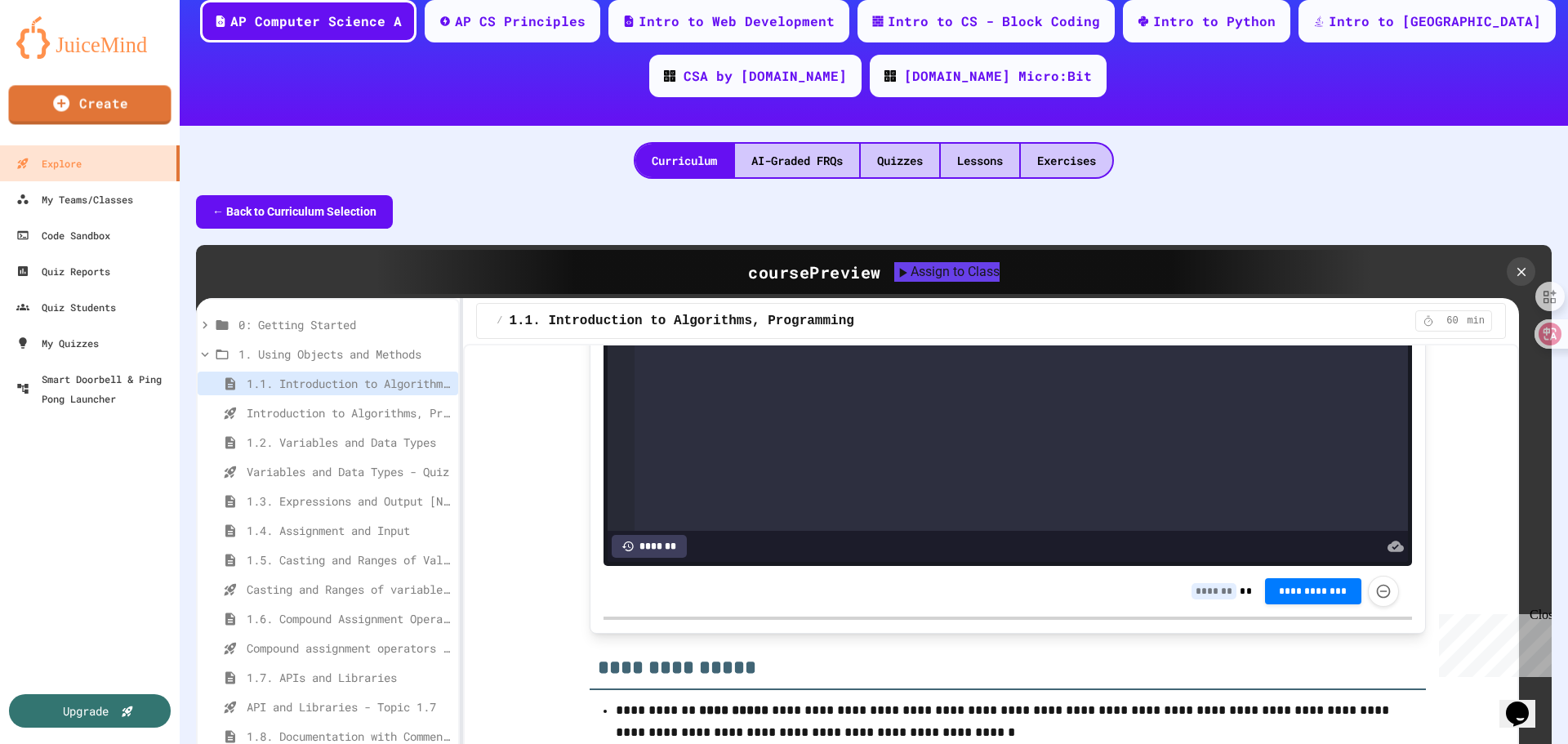
click at [588, 180] on div "Computer Science Math History English Social Science AP Computer Science A AP C…" at bounding box center [874, 209] width 1388 height 744
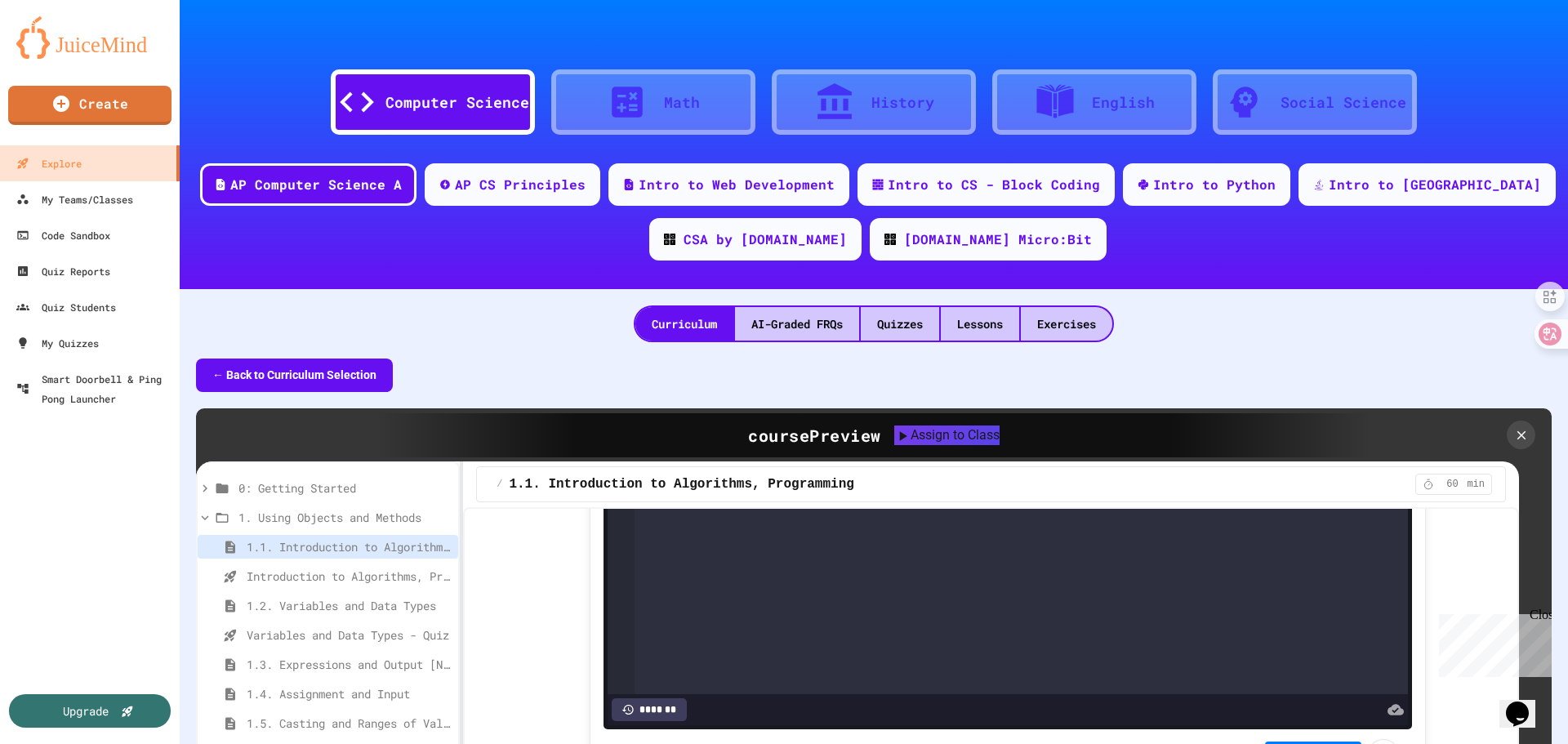
click at [73, 35] on img at bounding box center [89, 38] width 147 height 43
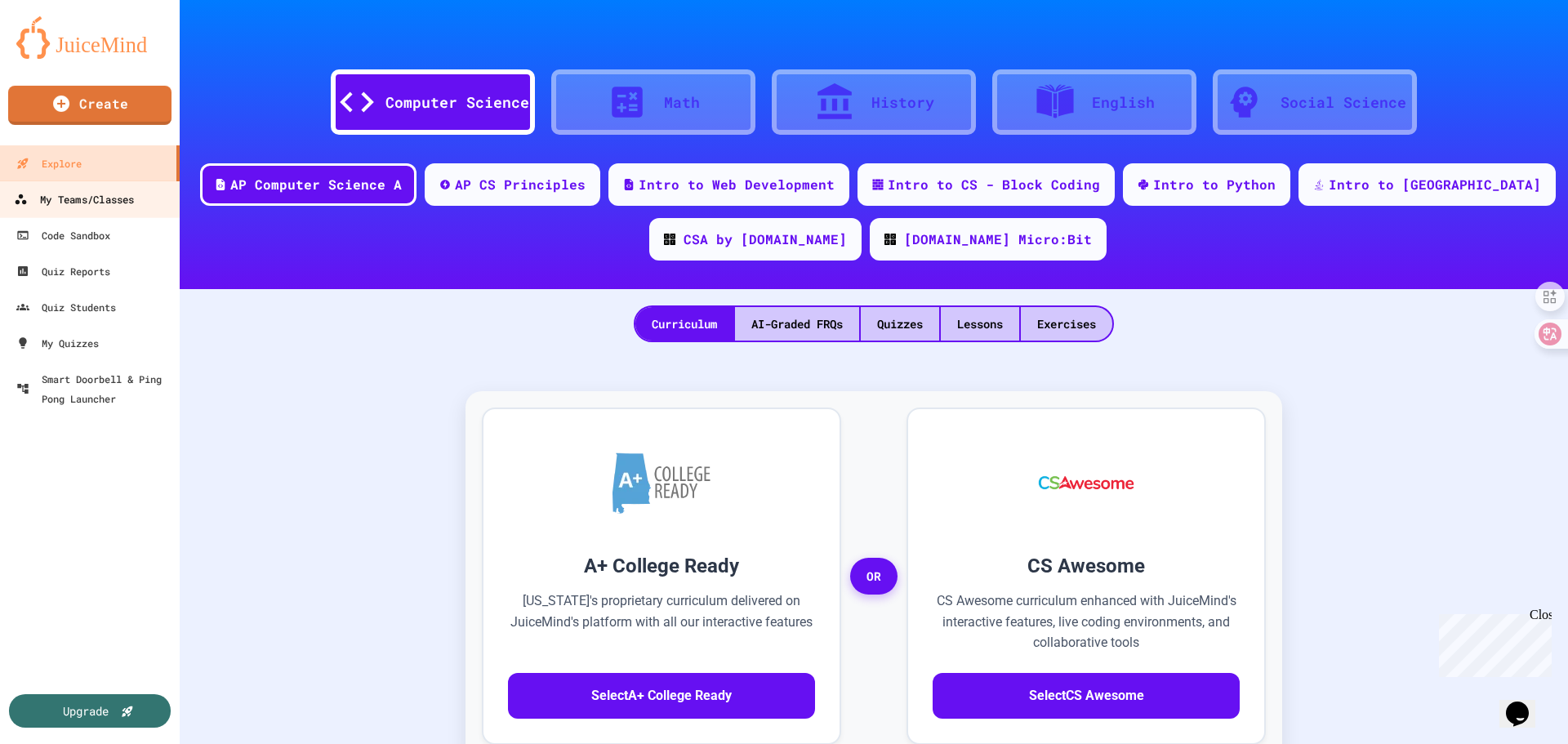
click at [111, 191] on div "My Teams/Classes" at bounding box center [74, 199] width 120 height 20
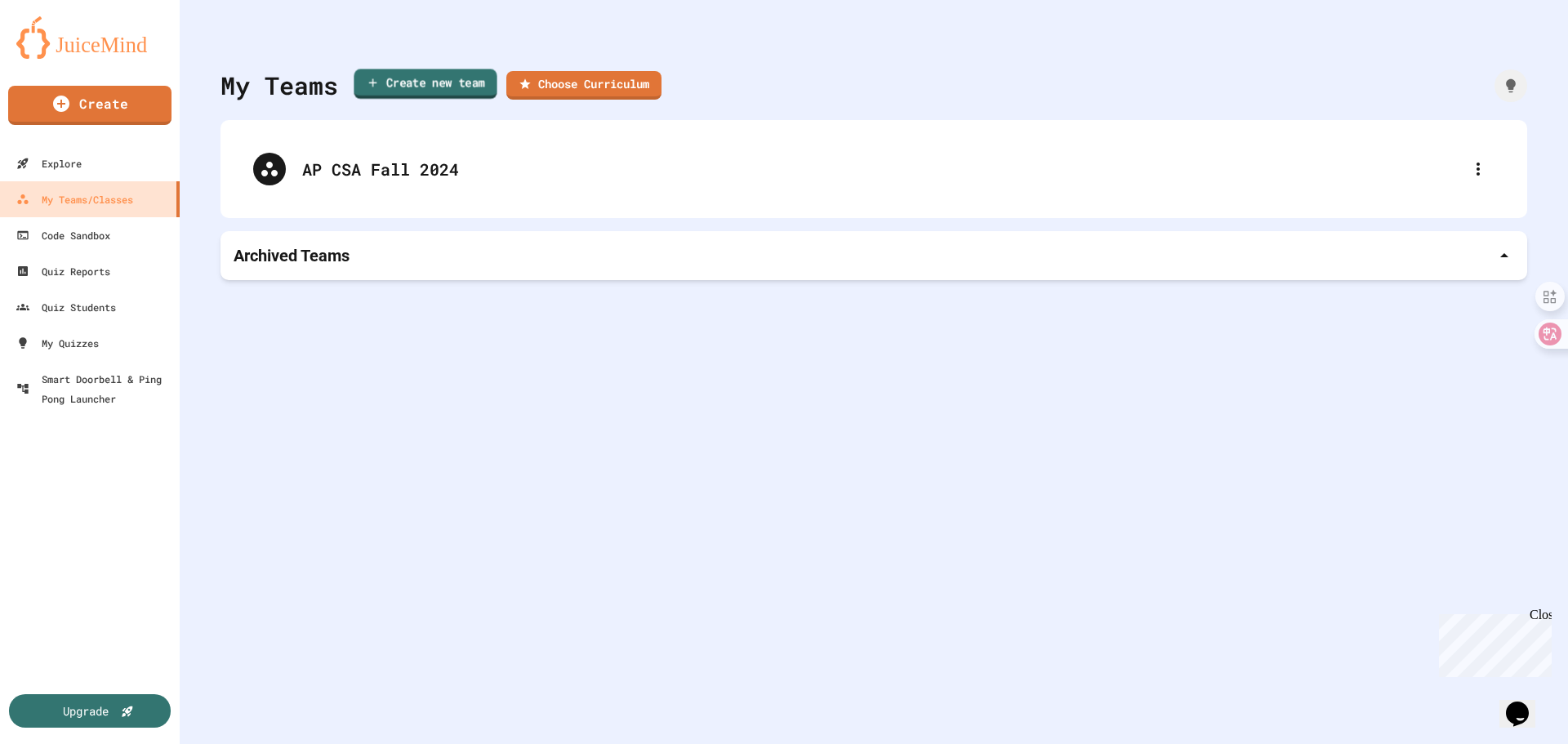
click at [415, 81] on link "Create new team" at bounding box center [425, 84] width 143 height 30
type input "**********"
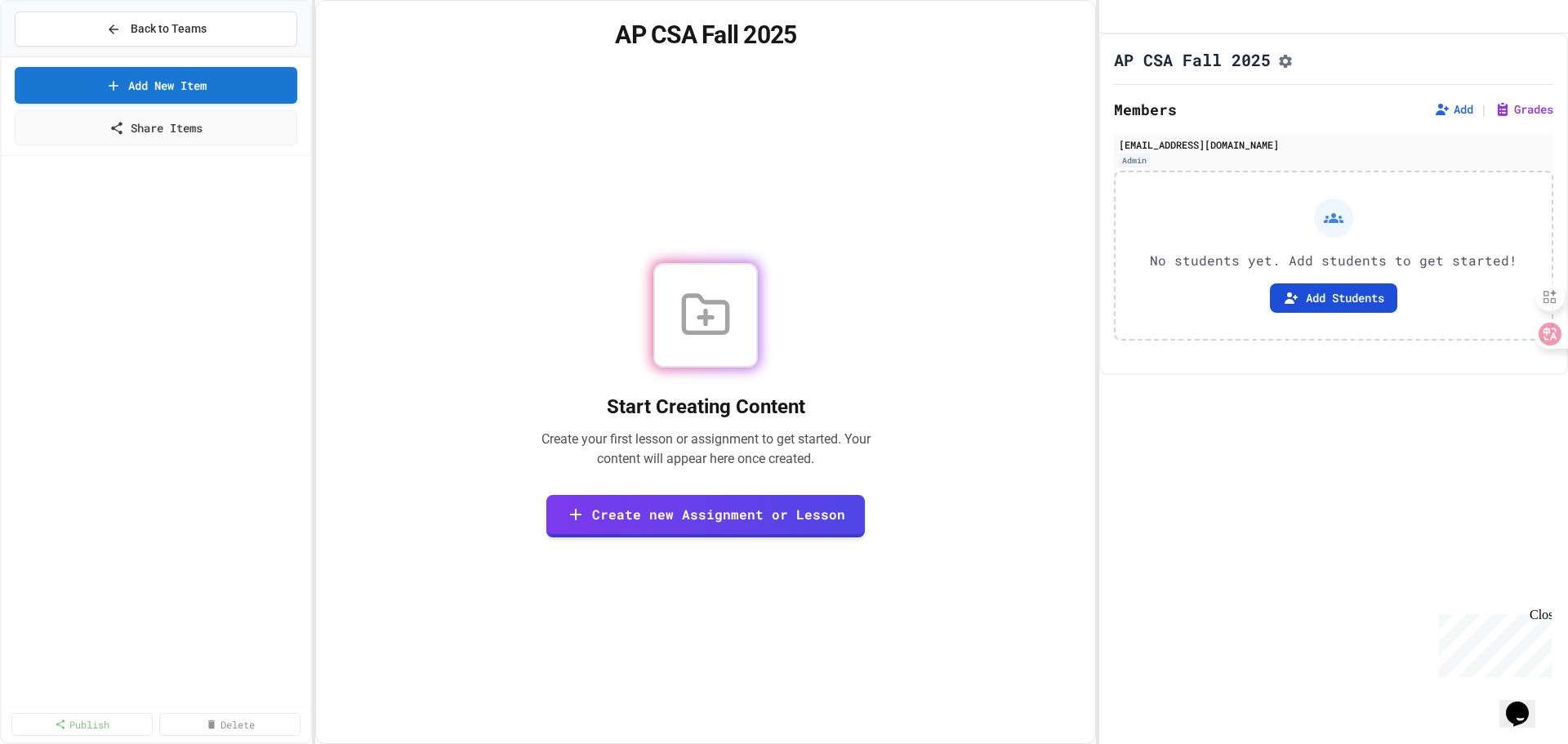
click at [1311, 313] on button "Add Students" at bounding box center [1333, 298] width 127 height 29
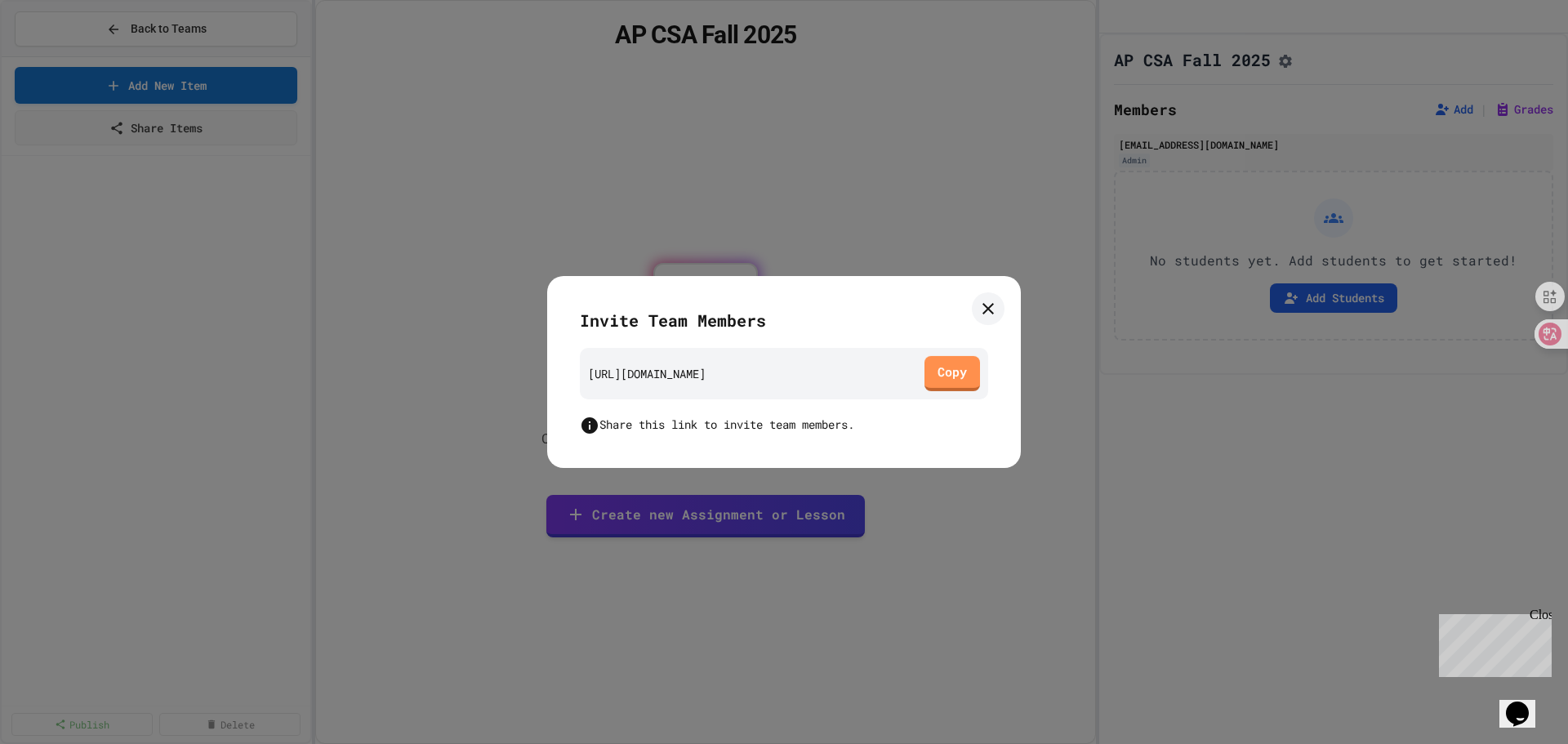
click at [978, 305] on link at bounding box center [989, 309] width 33 height 33
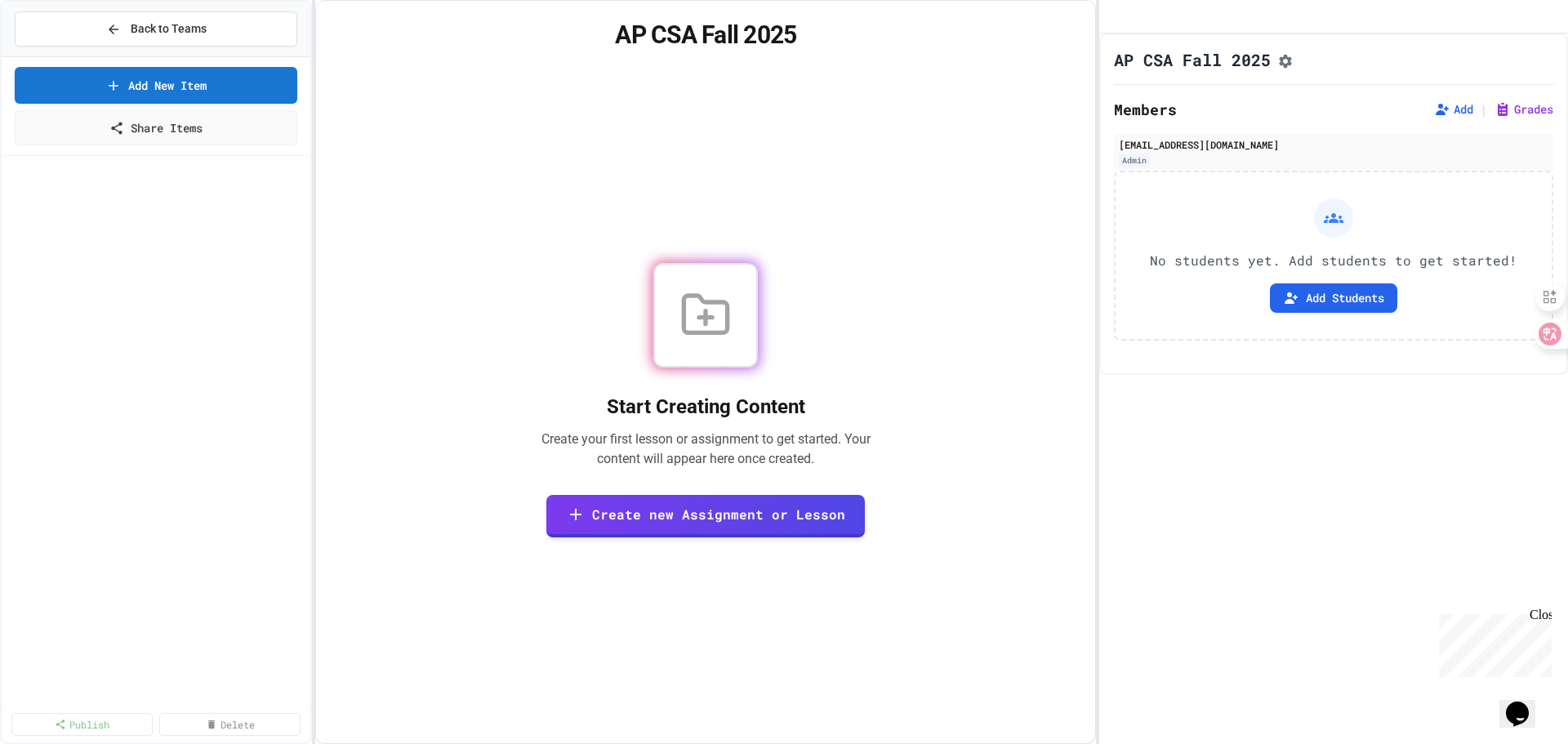
click at [498, 243] on div "Start Creating Content Create your first lesson or assignment to get started. Y…" at bounding box center [705, 400] width 740 height 647
click at [111, 26] on icon at bounding box center [114, 29] width 15 height 15
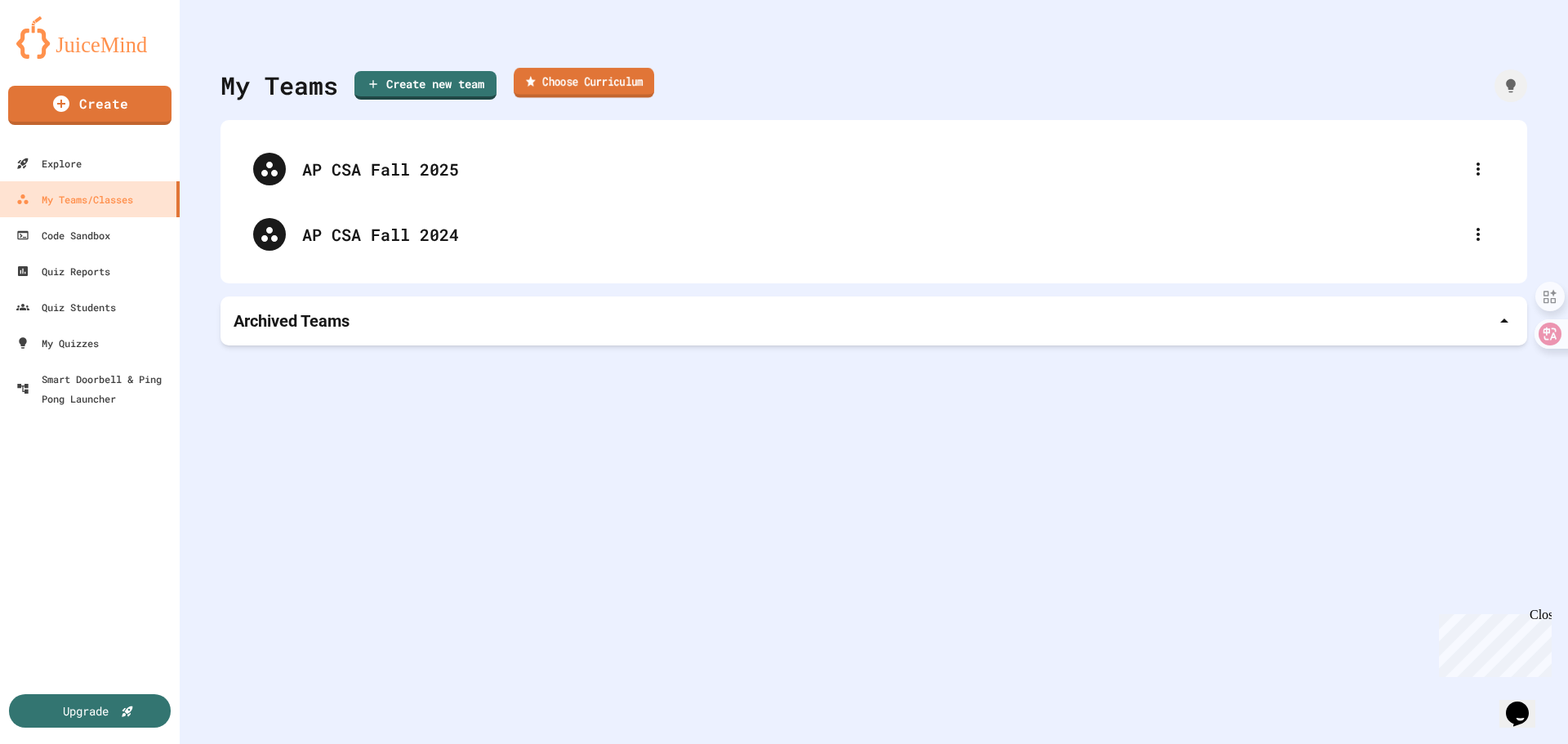
click at [582, 85] on link "Choose Curriculum" at bounding box center [584, 83] width 140 height 30
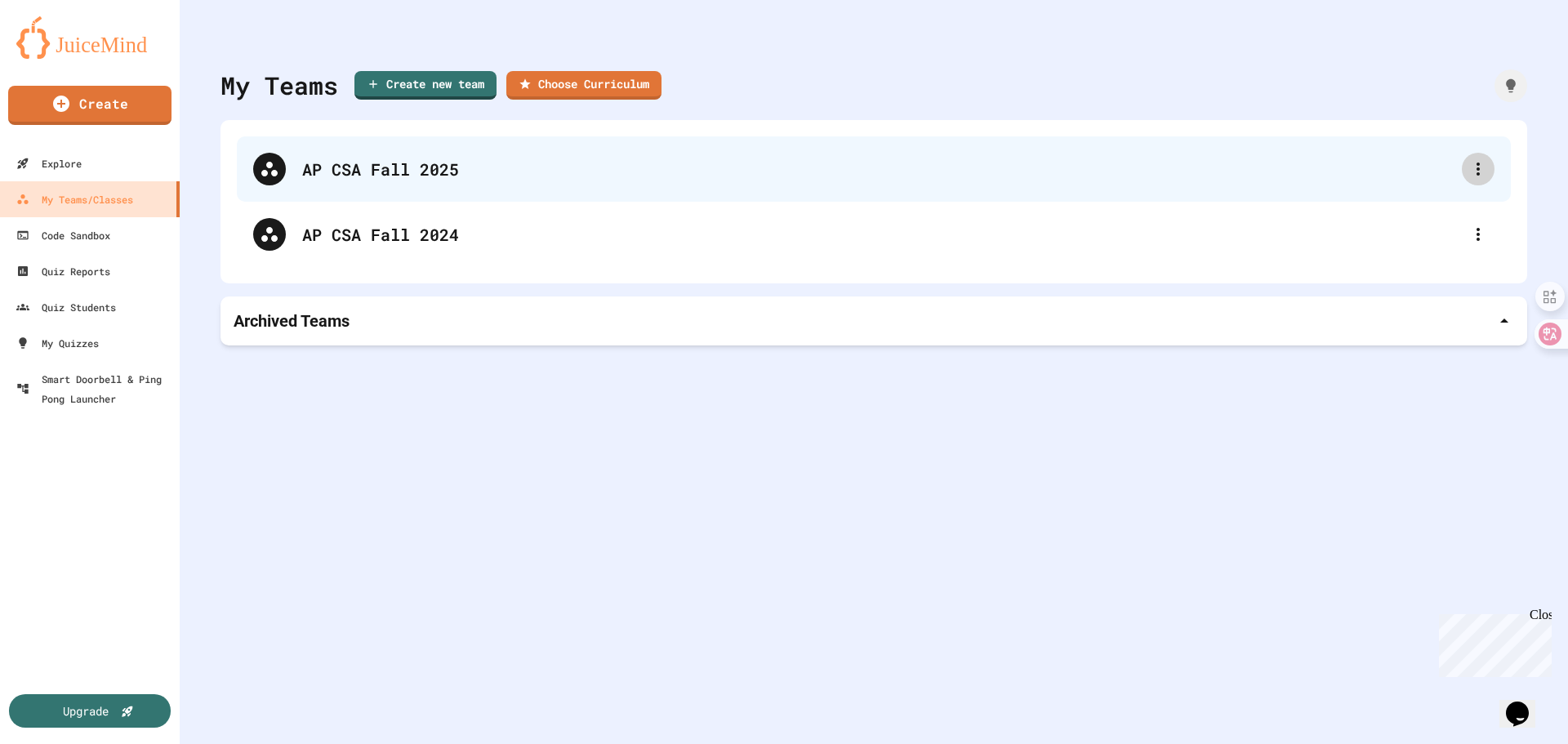
click at [1470, 166] on icon at bounding box center [1478, 169] width 20 height 20
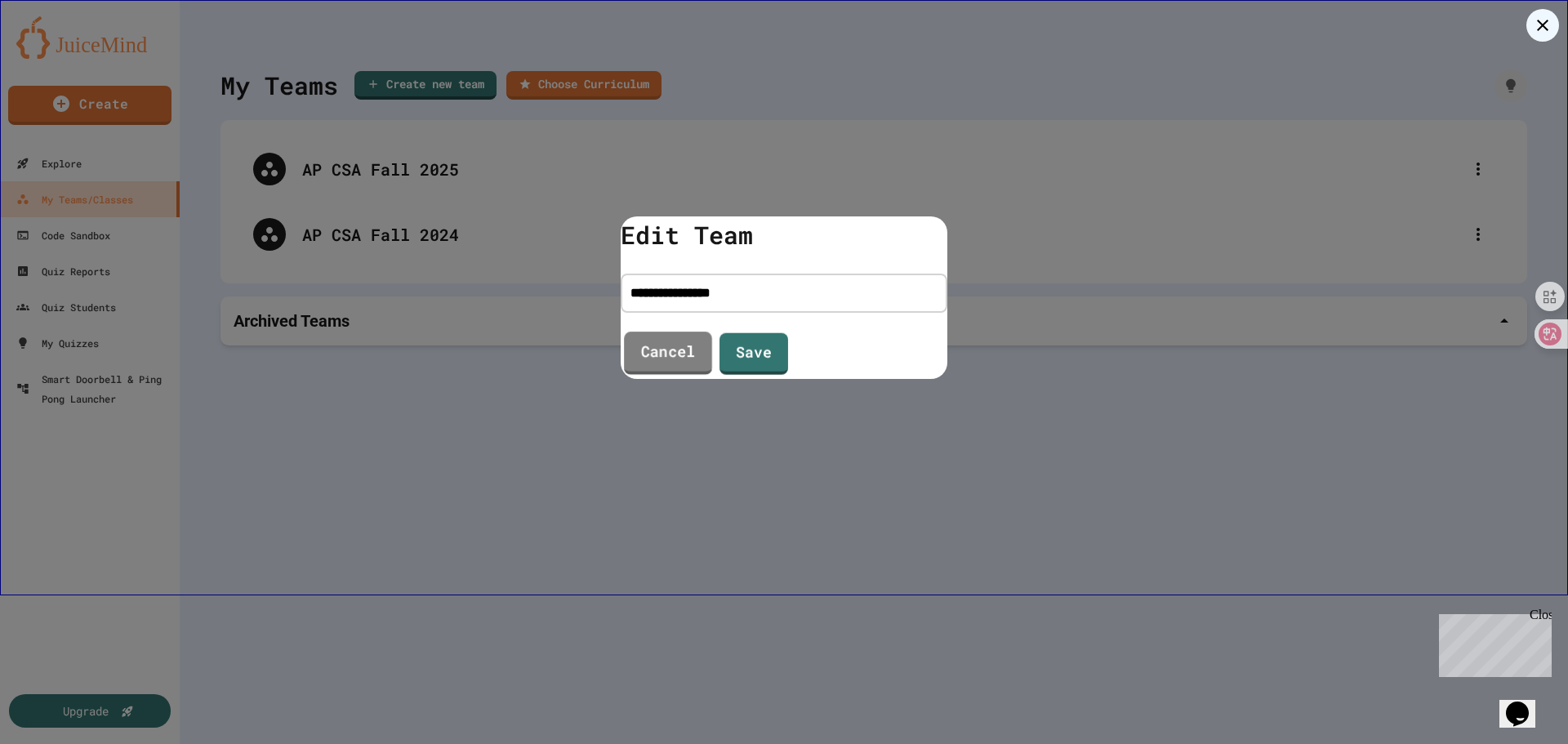
click at [672, 350] on link "Cancel" at bounding box center [668, 353] width 89 height 43
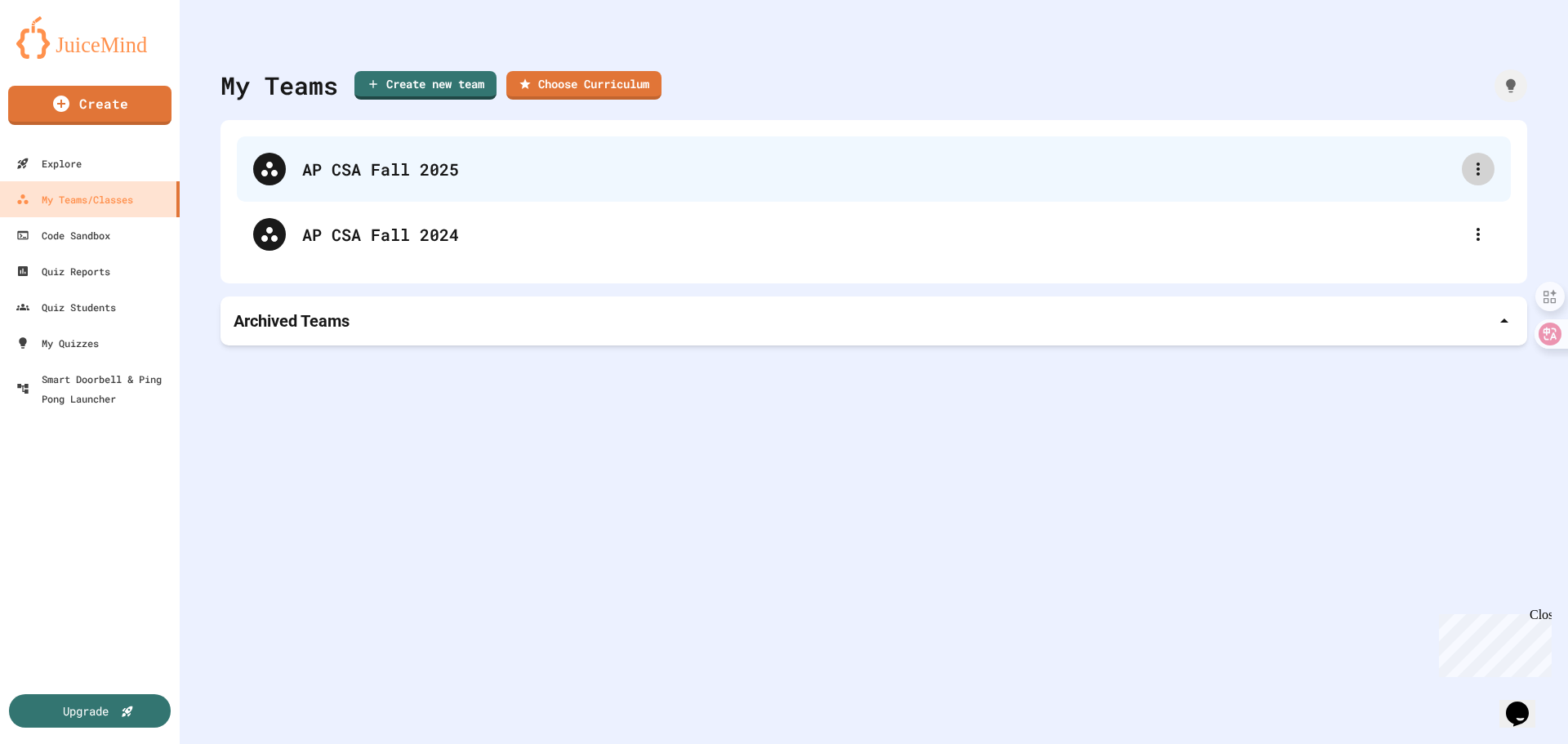
click at [1472, 170] on icon at bounding box center [1478, 169] width 20 height 20
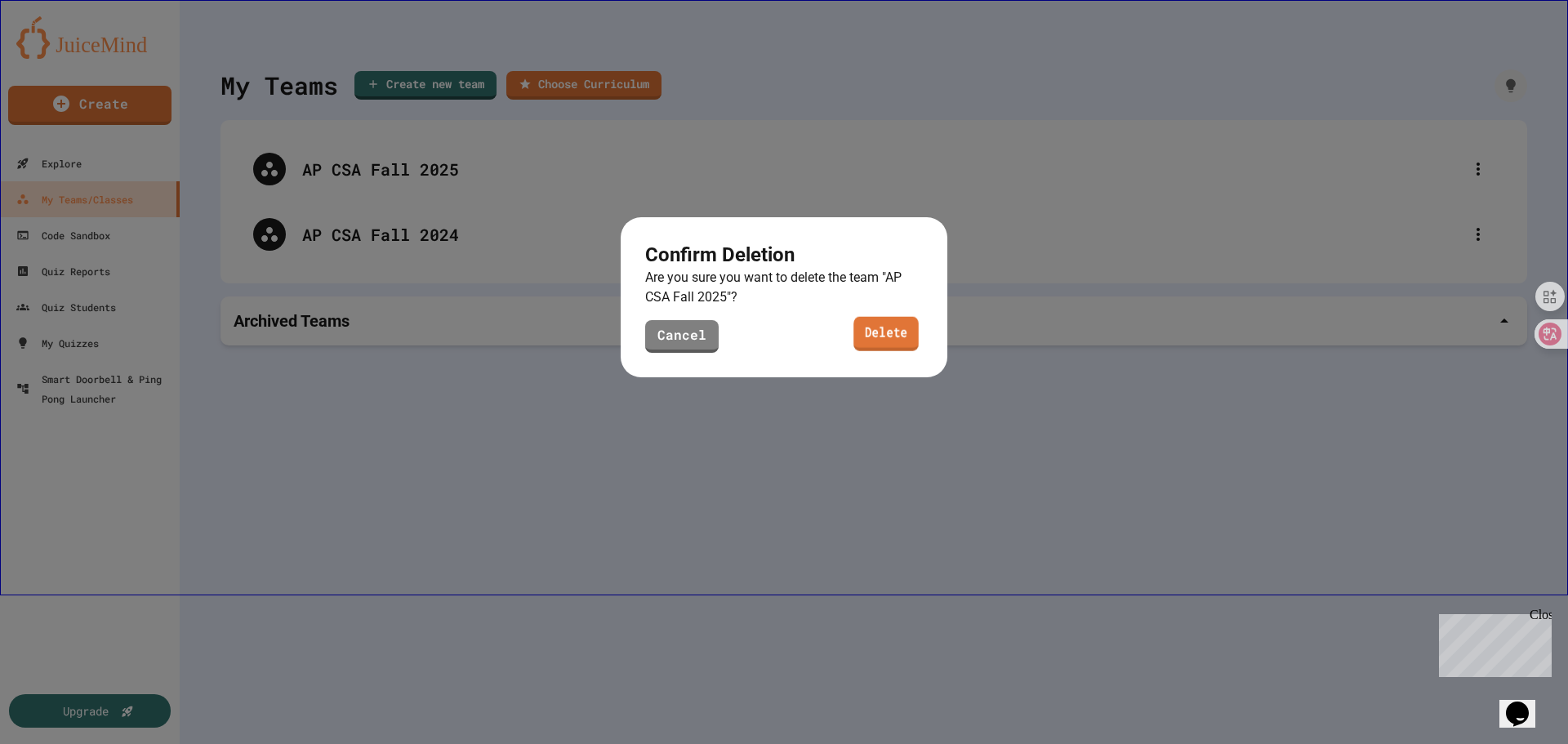
click at [909, 333] on link "Delete" at bounding box center [886, 334] width 66 height 34
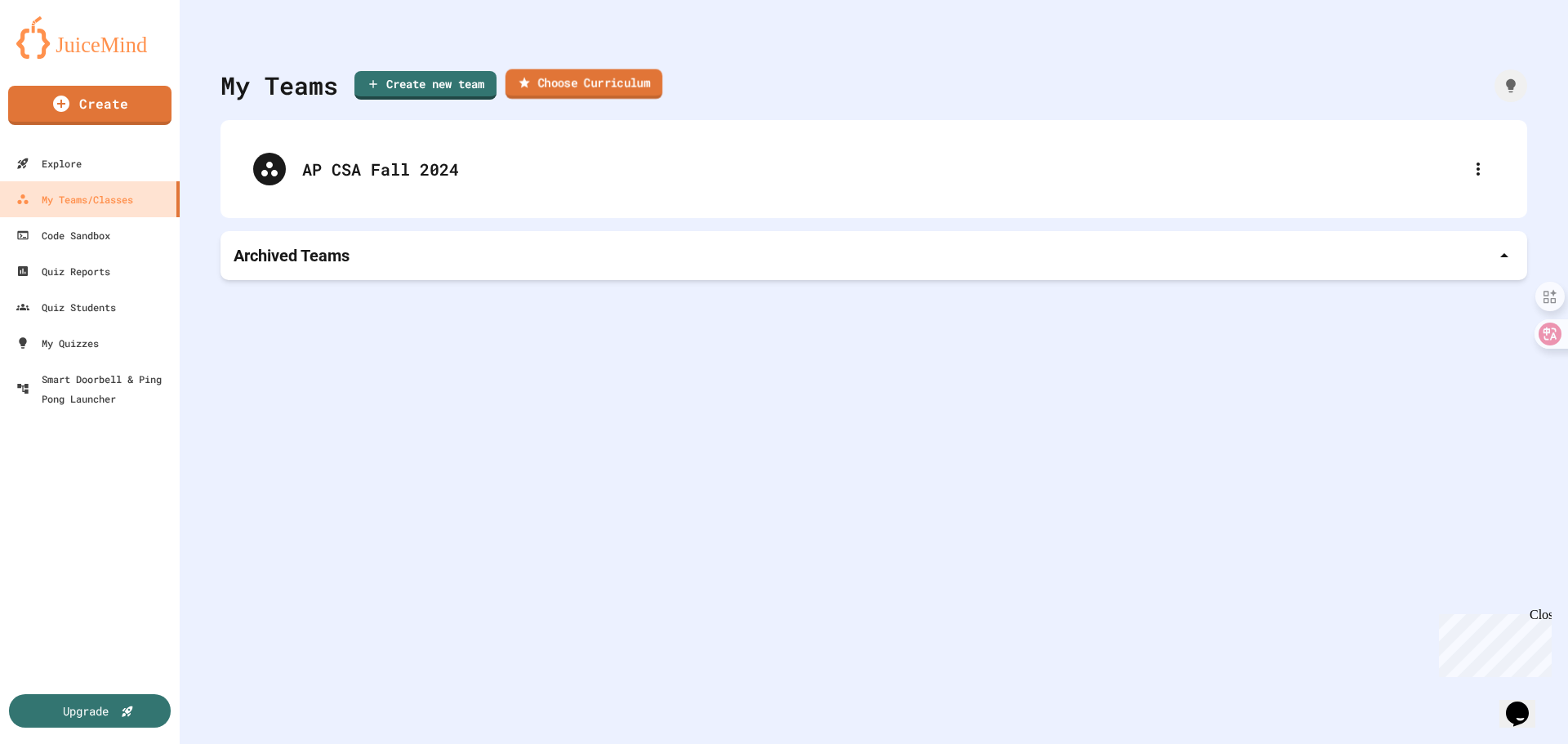
click at [579, 91] on link "Choose Curriculum" at bounding box center [584, 84] width 157 height 30
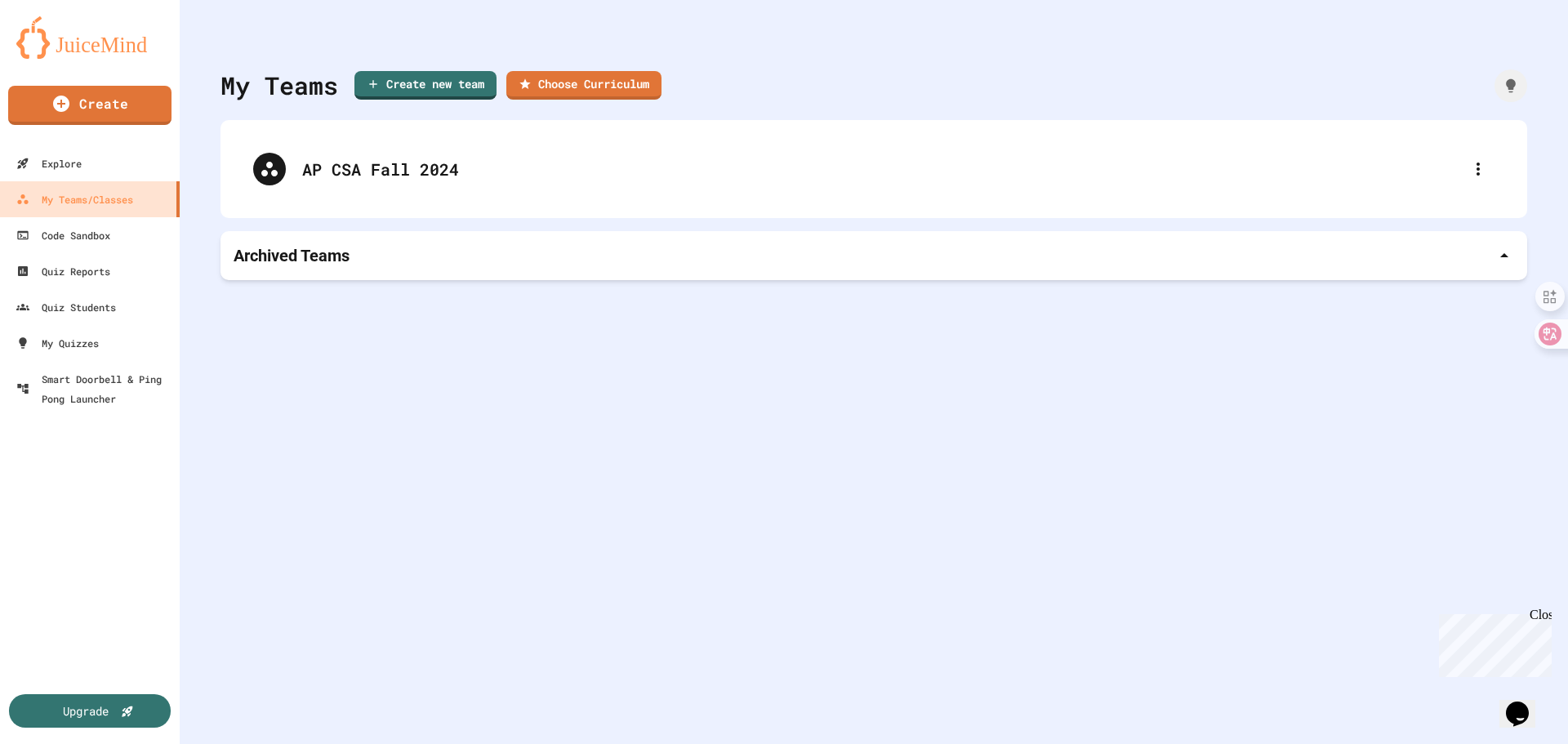
type input "**********"
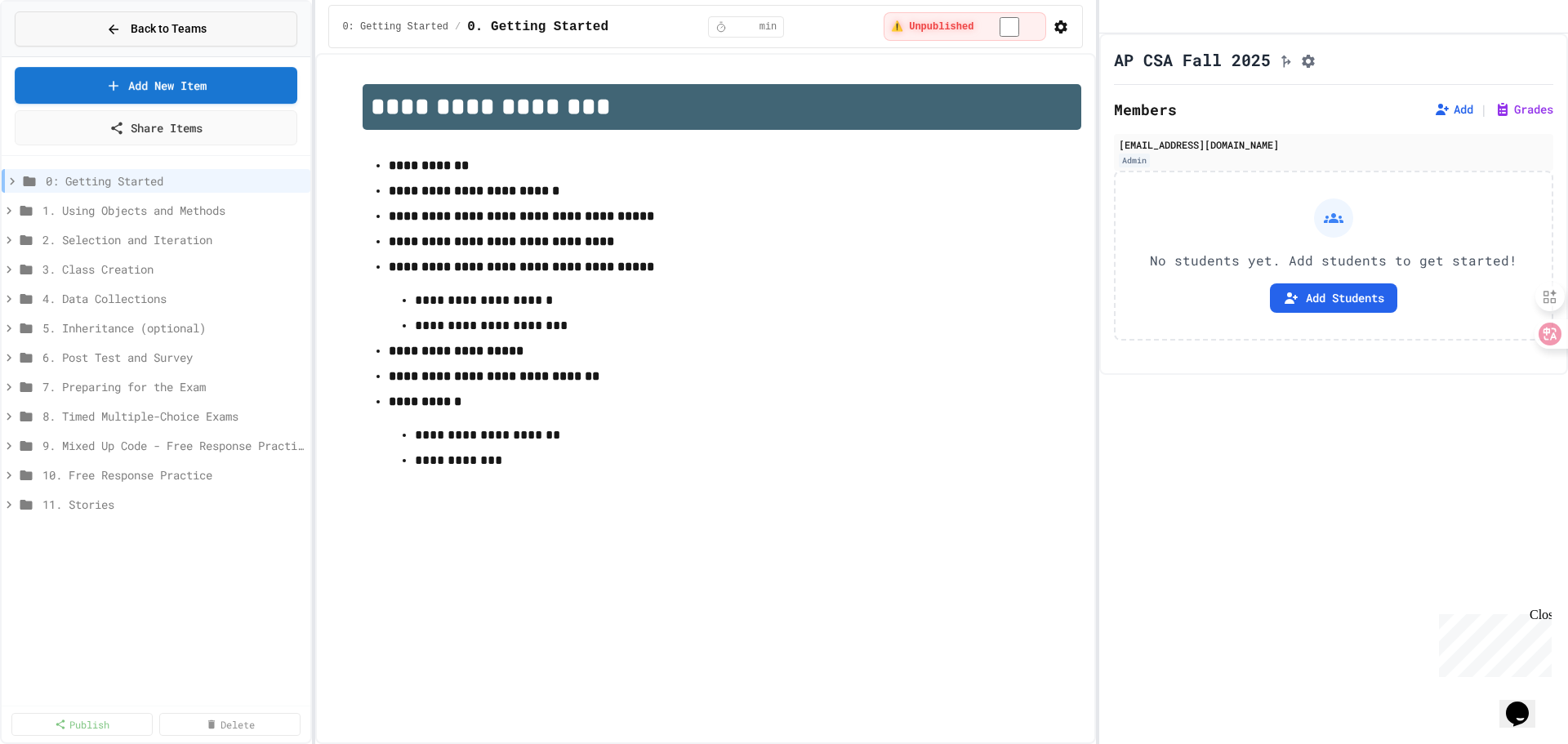
click at [162, 30] on span "Back to Teams" at bounding box center [168, 29] width 76 height 17
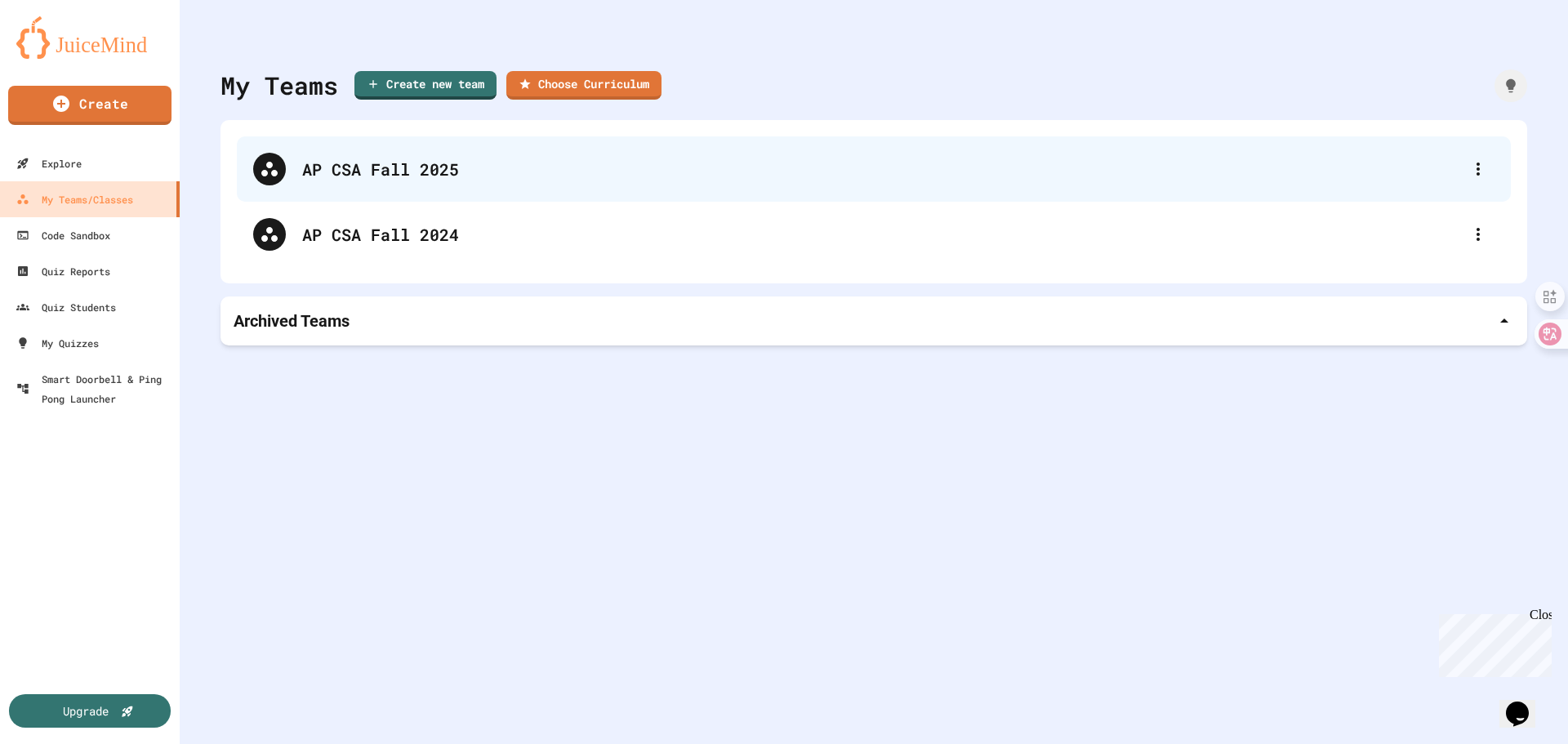
click at [391, 168] on div "AP CSA Fall 2025" at bounding box center [882, 169] width 1160 height 25
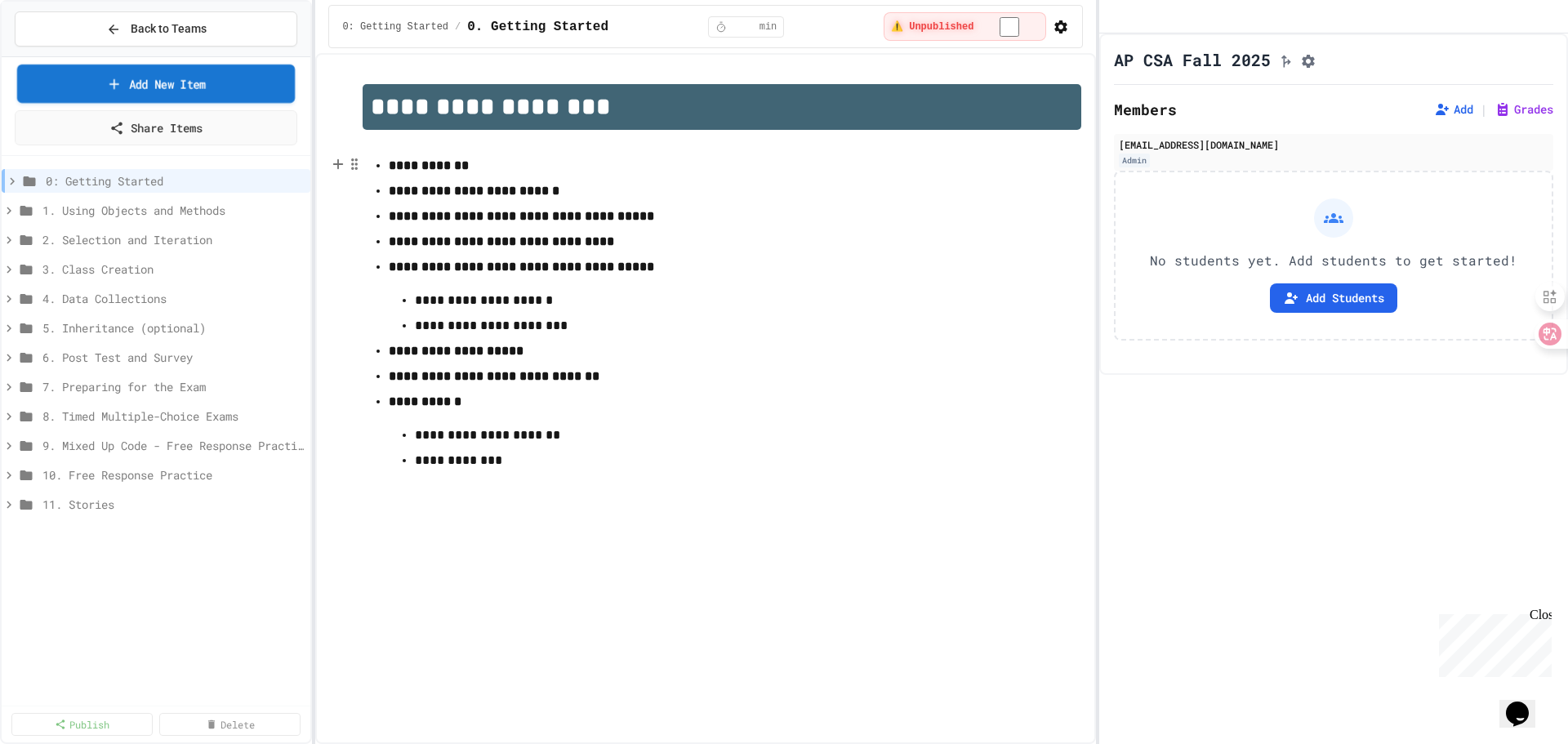
click at [175, 90] on link "Add New Item" at bounding box center [157, 84] width 279 height 39
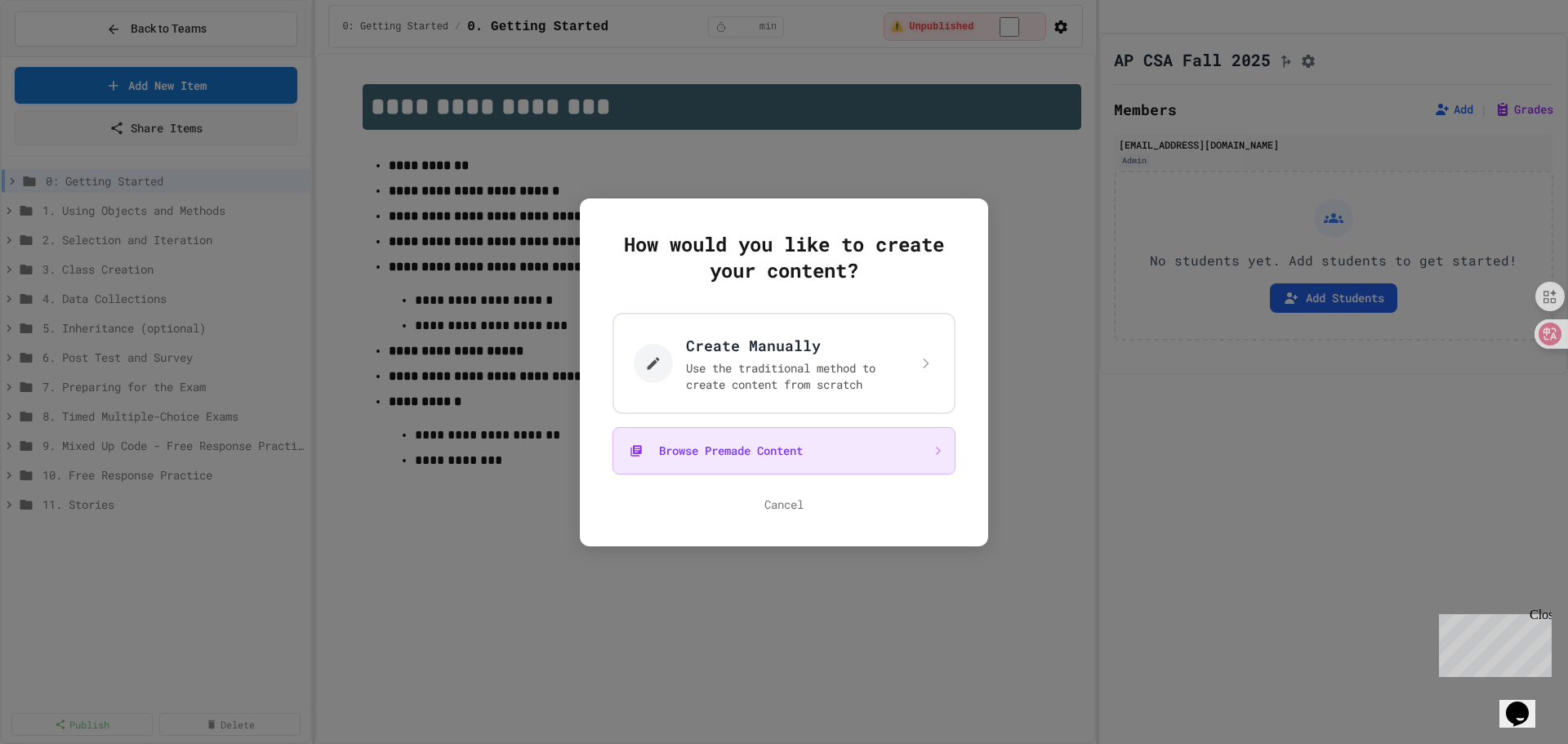
click at [789, 450] on button "Browse Premade Content" at bounding box center [784, 451] width 343 height 48
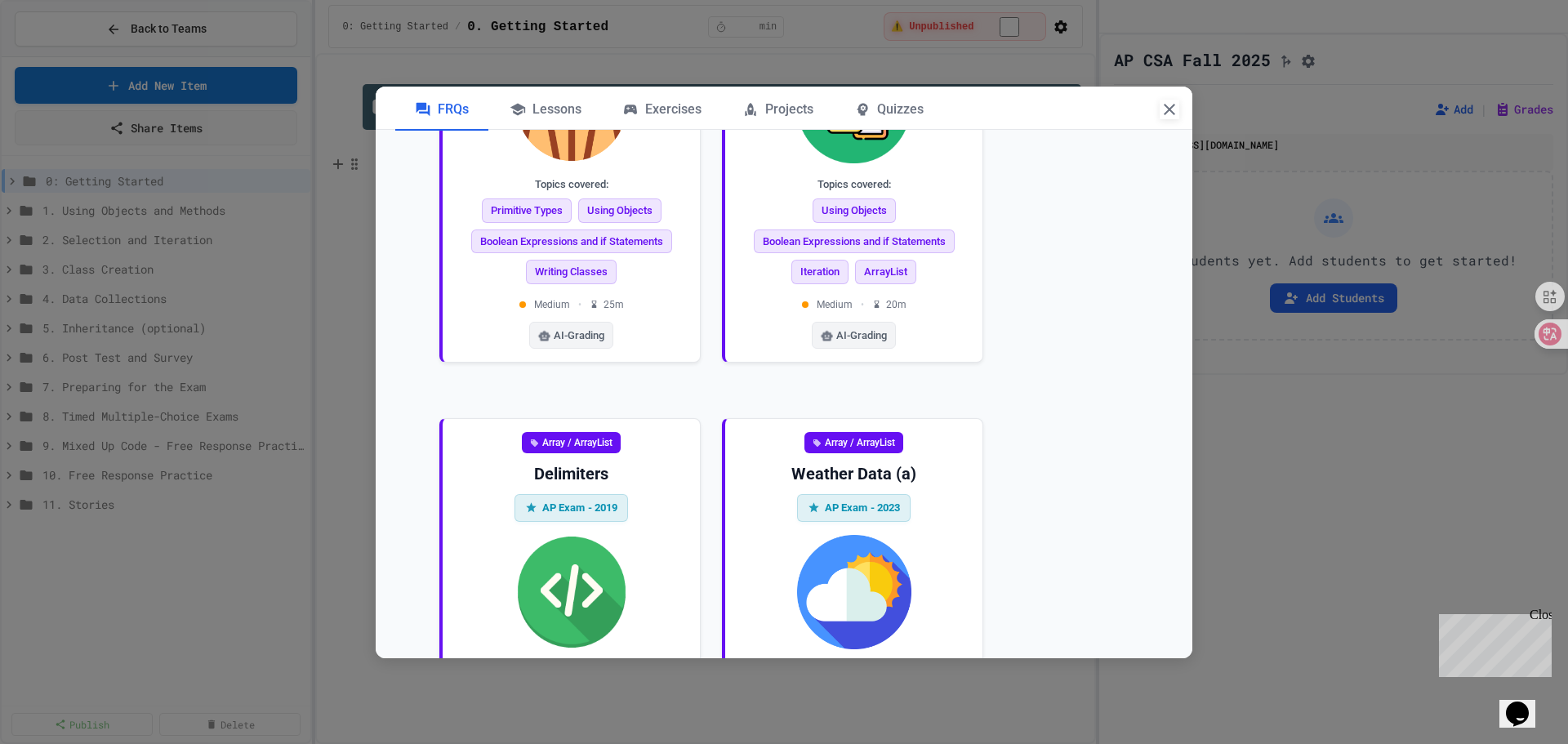
scroll to position [4245, 0]
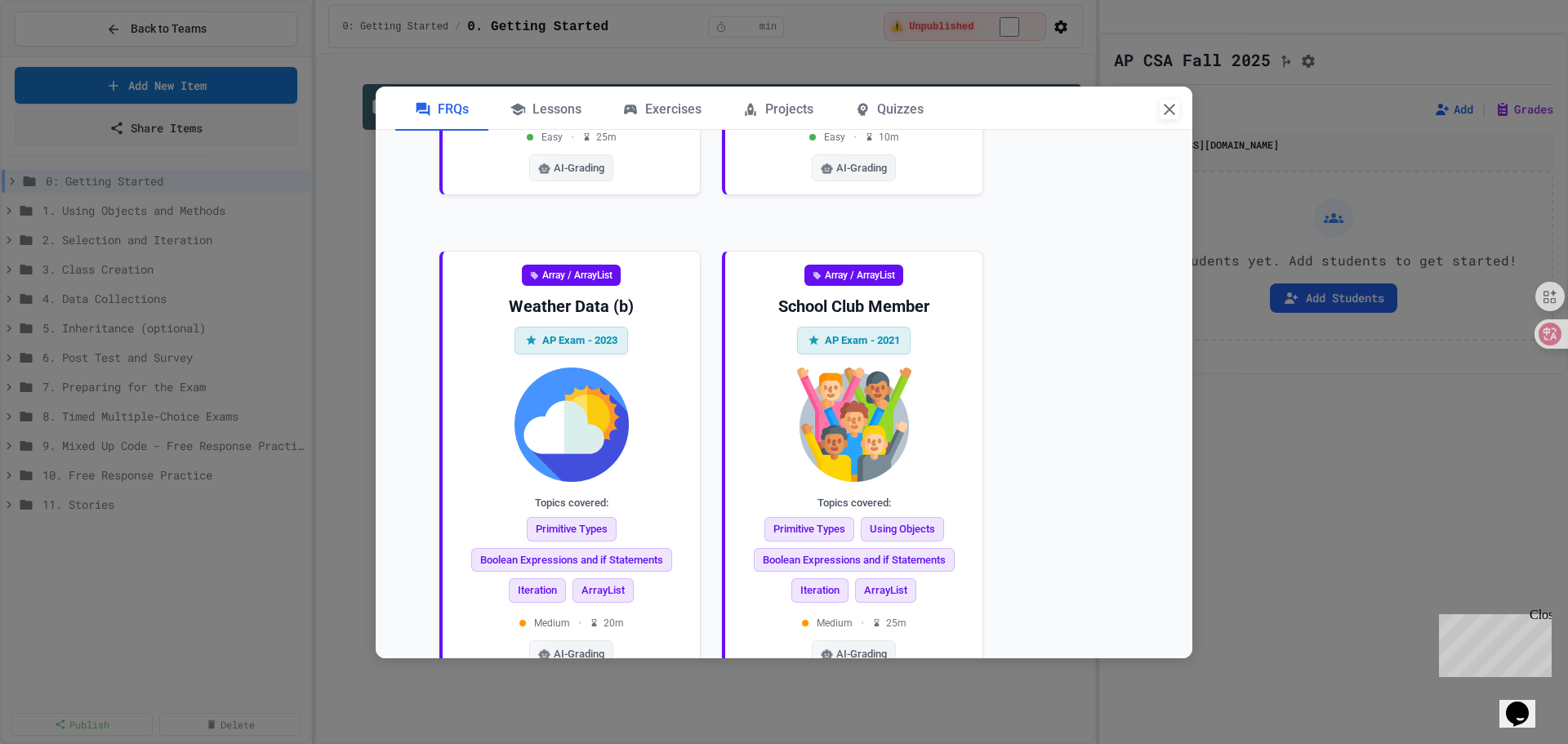
click at [1170, 114] on icon "button" at bounding box center [1170, 110] width 20 height 20
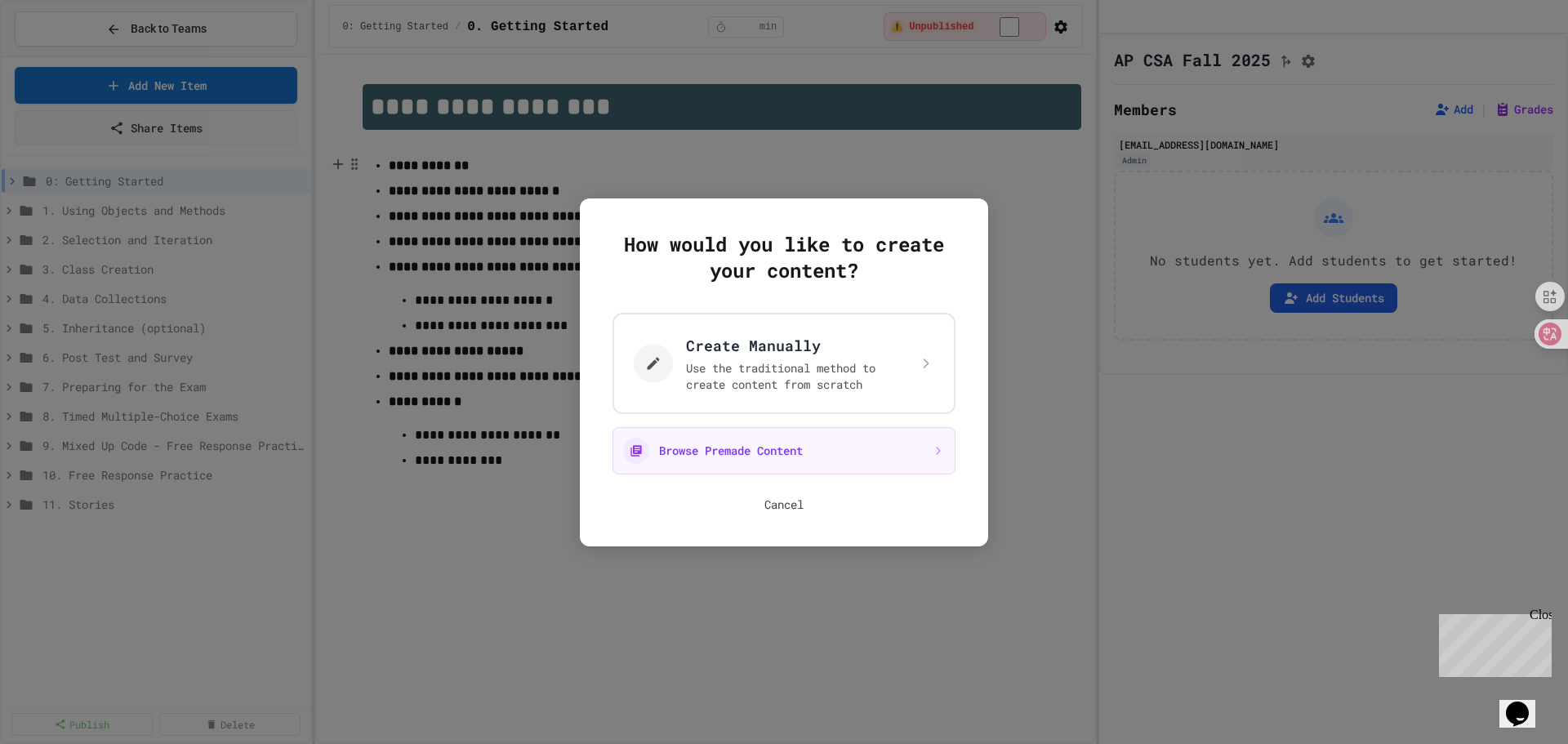
click at [792, 497] on button "Cancel" at bounding box center [784, 505] width 39 height 16
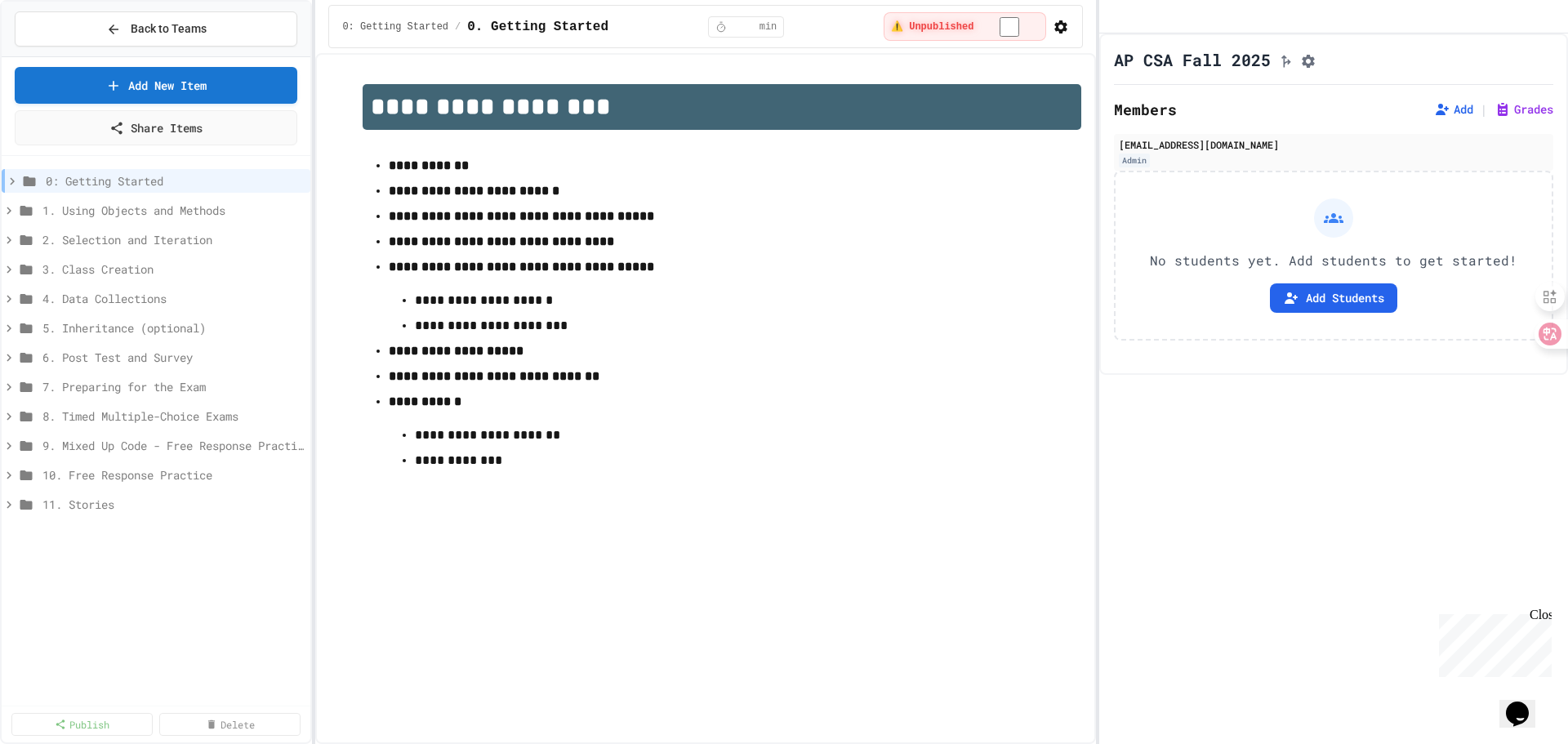
click at [944, 556] on div "**********" at bounding box center [706, 398] width 780 height 691
click at [122, 447] on span "9. Mixed Up Code - Free Response Practice" at bounding box center [165, 445] width 245 height 17
click at [131, 476] on span "9.1. RandomStringChooser - Part A [PERSON_NAME]" at bounding box center [161, 474] width 222 height 17
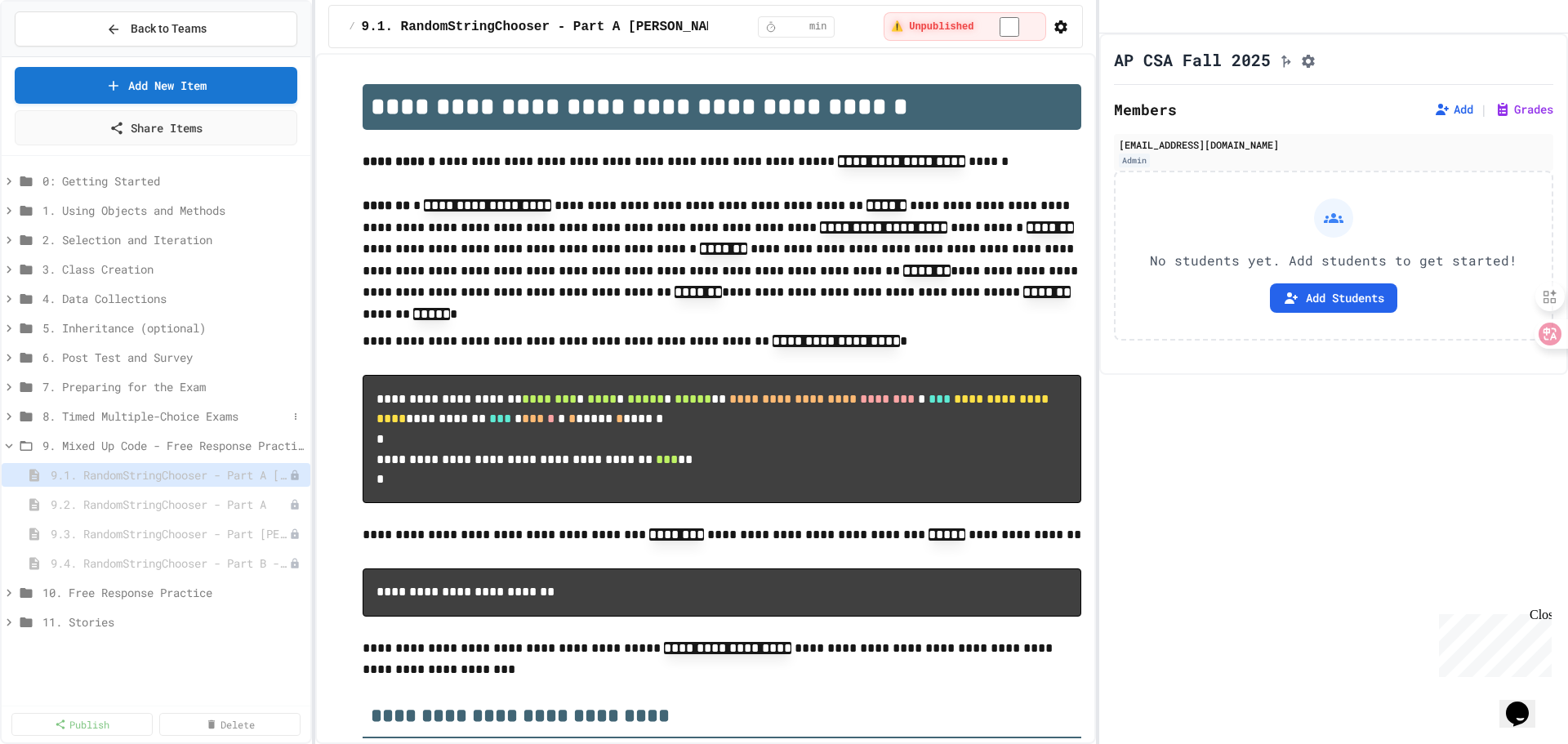
click at [182, 418] on span "8. Timed Multiple-Choice Exams" at bounding box center [165, 415] width 245 height 17
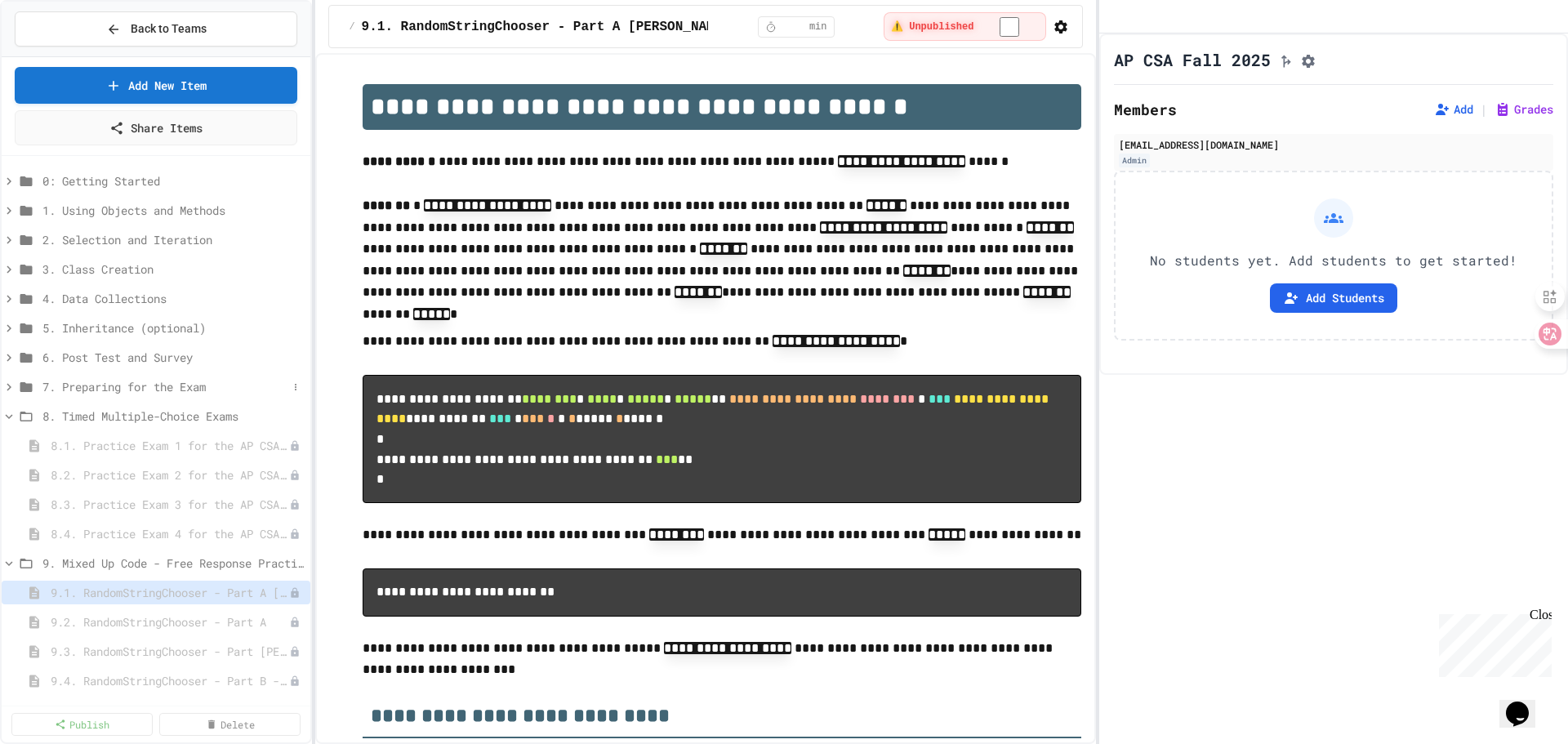
click at [177, 382] on span "7. Preparing for the Exam" at bounding box center [165, 386] width 245 height 17
click at [176, 418] on span "7.1. Preparing for the AP CSA Exam" at bounding box center [161, 415] width 222 height 17
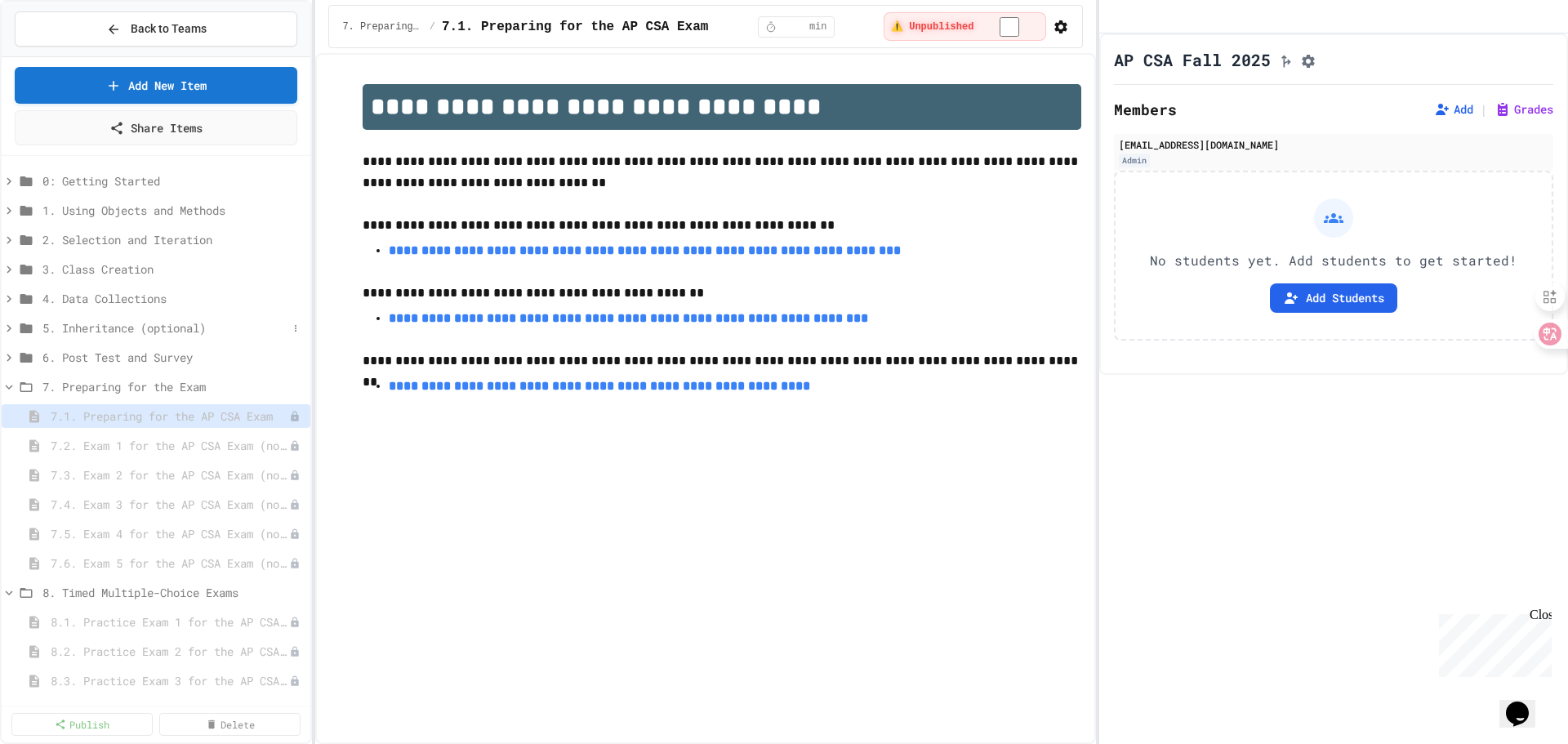
click at [131, 328] on span "5. Inheritance (optional)" at bounding box center [165, 328] width 245 height 17
click at [113, 292] on span "4. Data Collections" at bounding box center [165, 298] width 245 height 17
click at [115, 181] on span "0: Getting Started" at bounding box center [165, 180] width 245 height 17
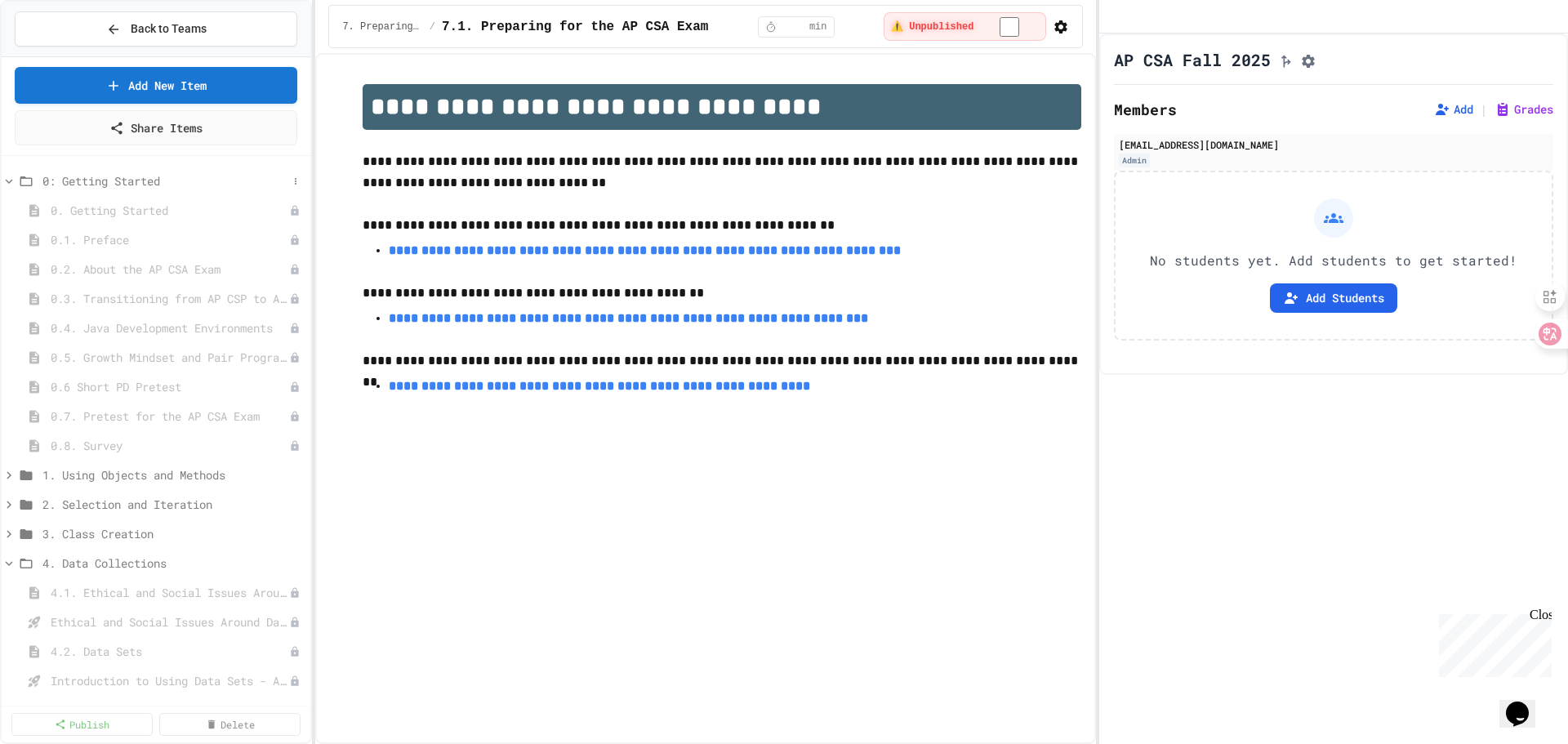
click at [115, 186] on span "0: Getting Started" at bounding box center [165, 180] width 245 height 17
click at [115, 186] on span "0: Getting Started" at bounding box center [173, 180] width 261 height 17
click at [112, 480] on span "1. Using Objects and Methods" at bounding box center [165, 474] width 245 height 17
click at [95, 181] on span "0: Getting Started" at bounding box center [165, 180] width 245 height 17
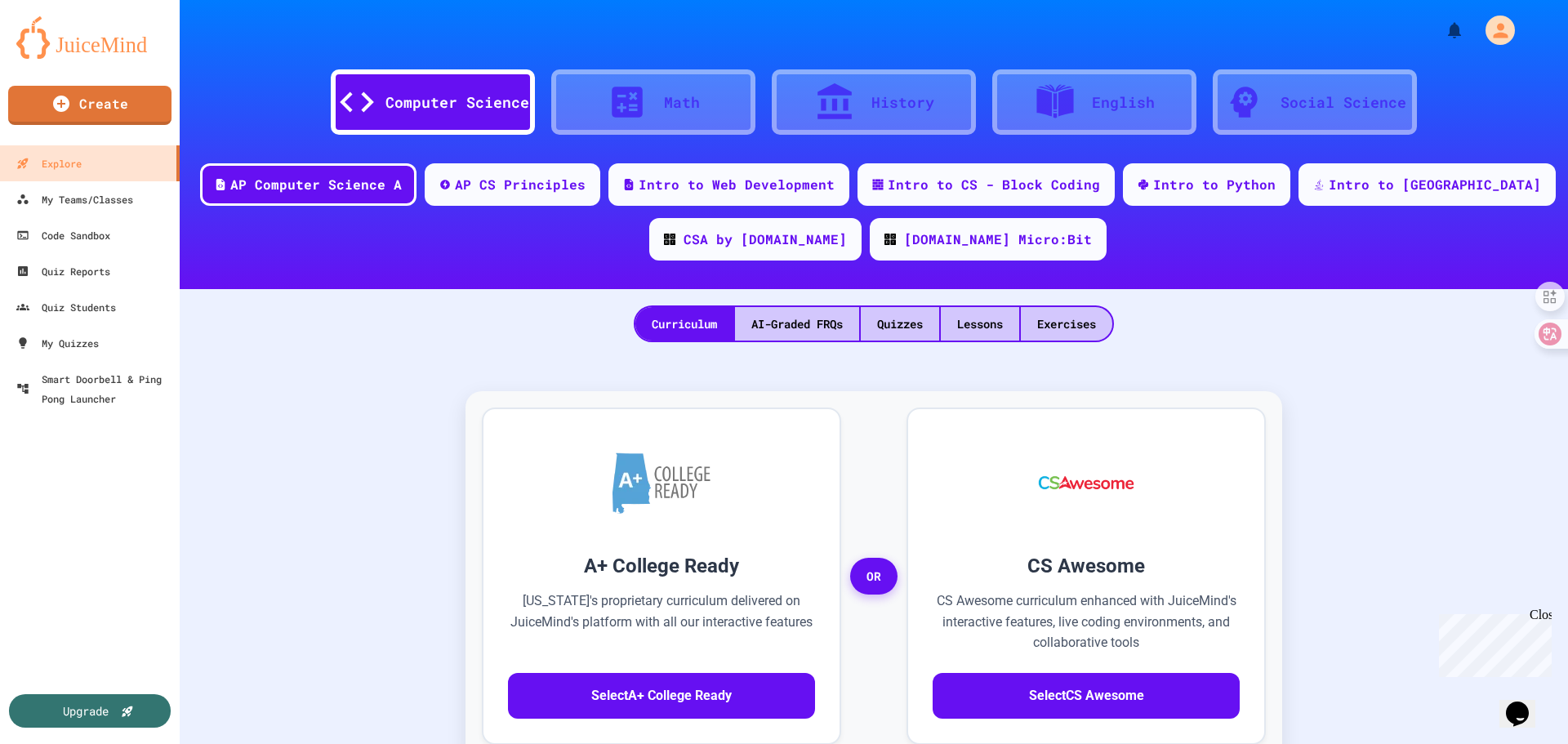
scroll to position [245, 0]
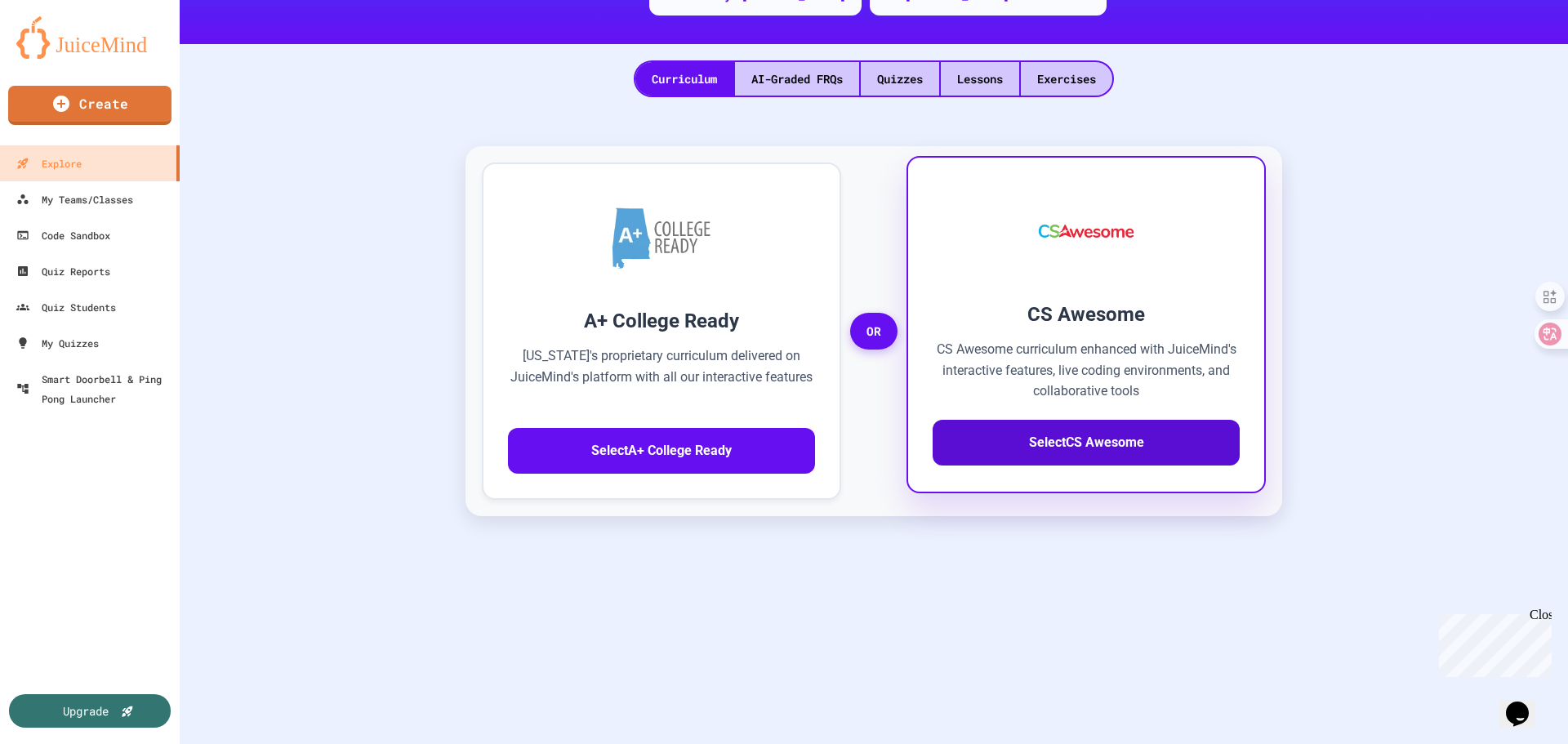
click at [1032, 442] on button "Select CS Awesome" at bounding box center [1086, 442] width 307 height 46
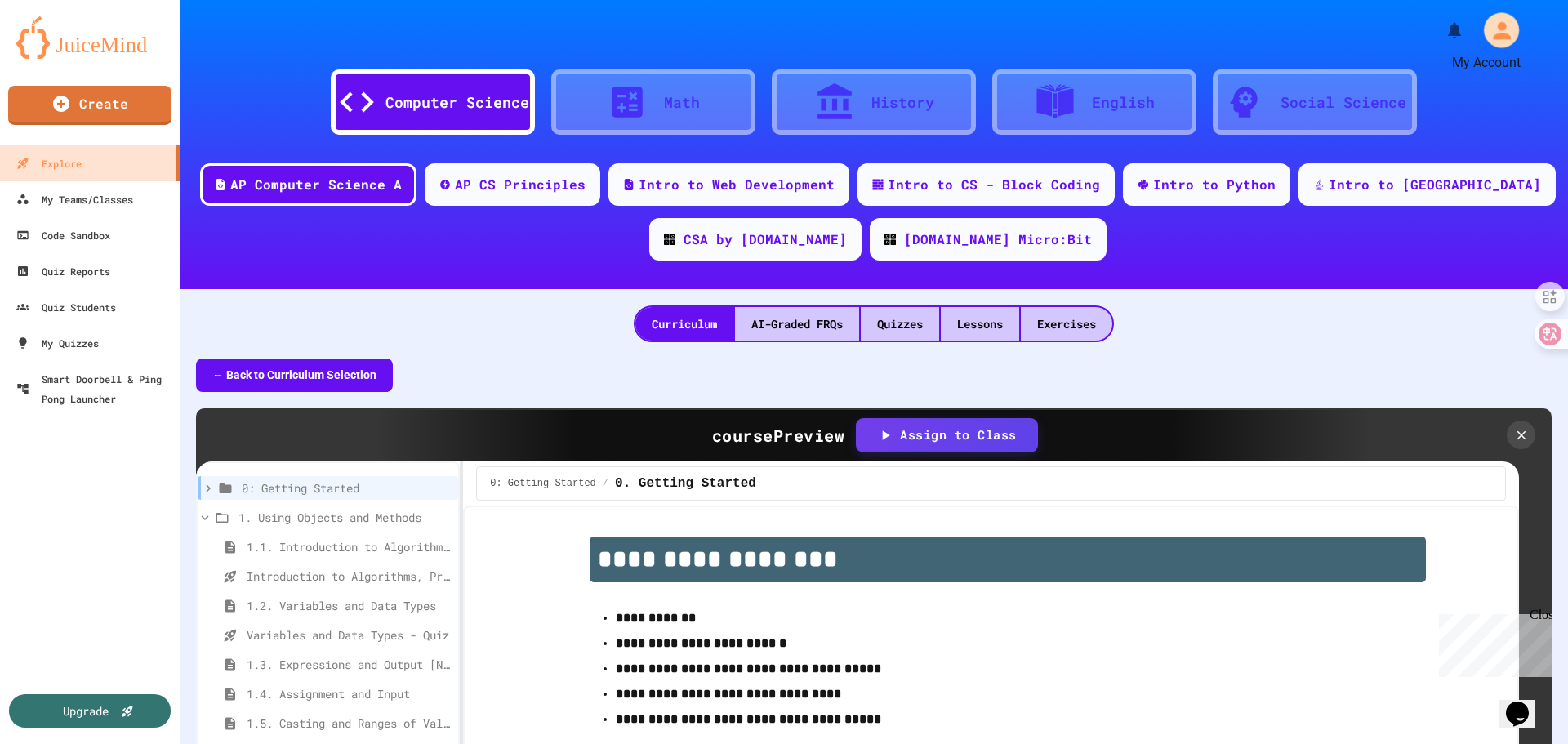
click at [1498, 34] on icon "My Account" at bounding box center [1501, 30] width 26 height 26
click at [448, 743] on div at bounding box center [784, 744] width 1568 height 0
click at [62, 200] on div "My Teams/Classes" at bounding box center [74, 199] width 120 height 20
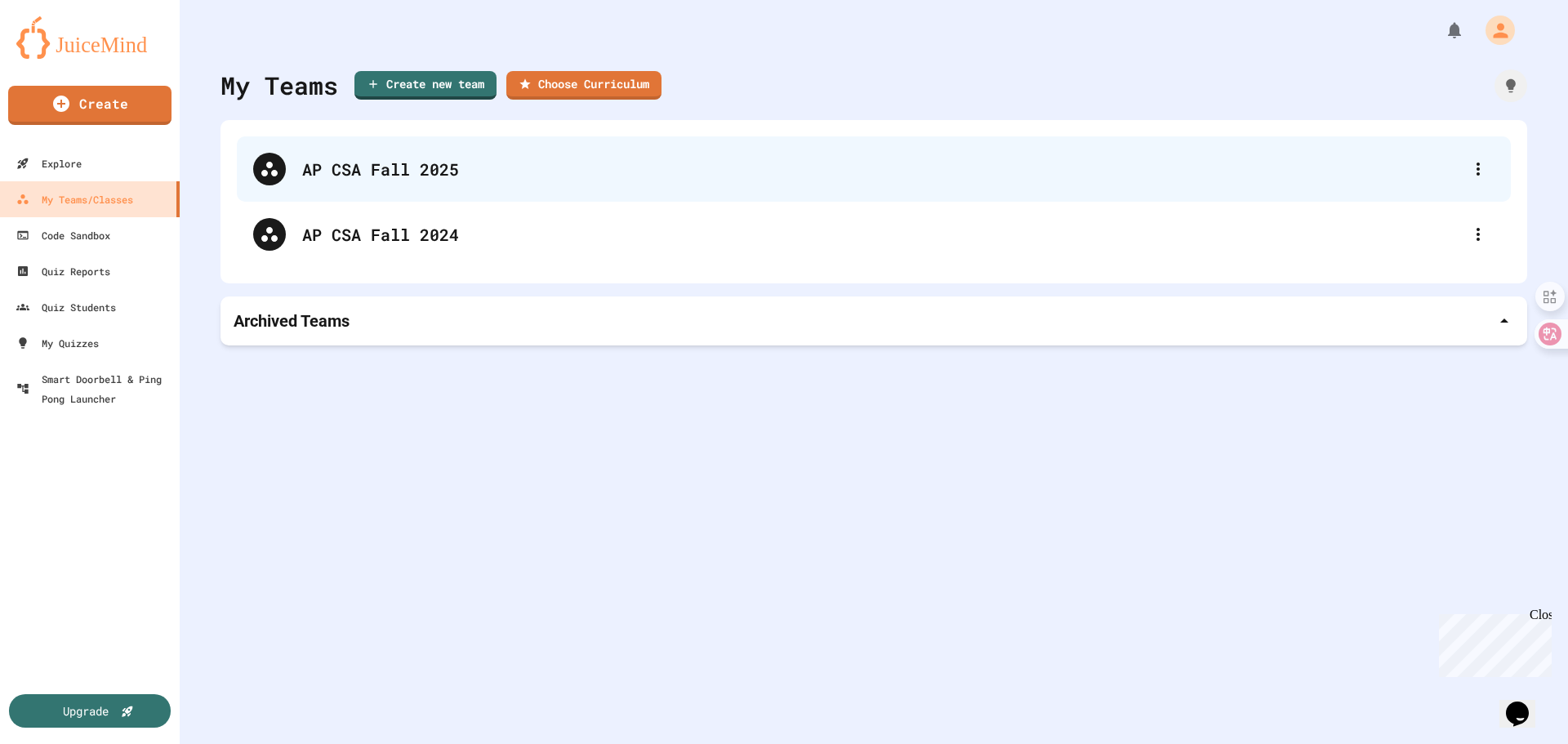
click at [442, 170] on div "AP CSA Fall 2025" at bounding box center [882, 169] width 1160 height 25
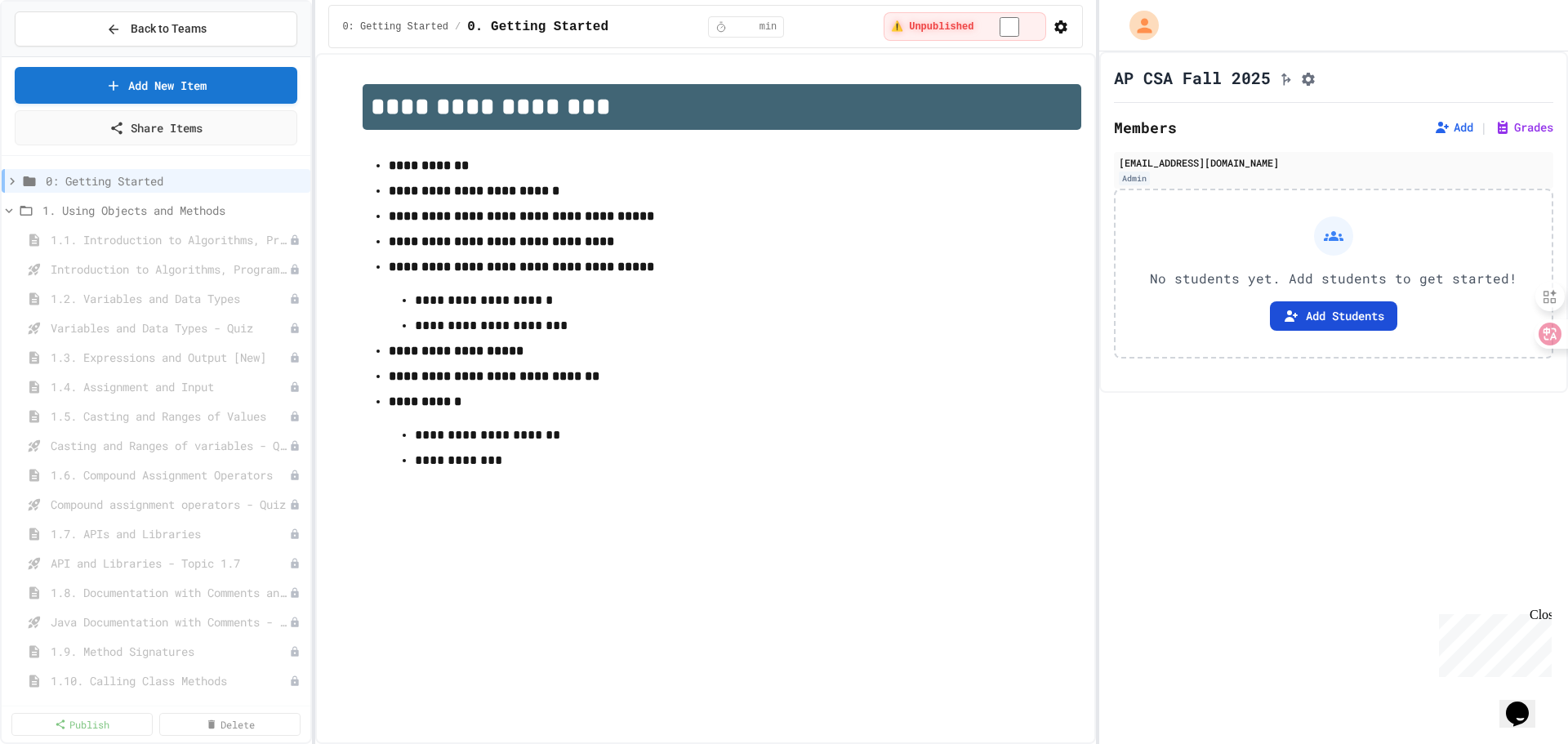
click at [1351, 322] on button "Add Students" at bounding box center [1333, 316] width 127 height 29
